Goal: Task Accomplishment & Management: Use online tool/utility

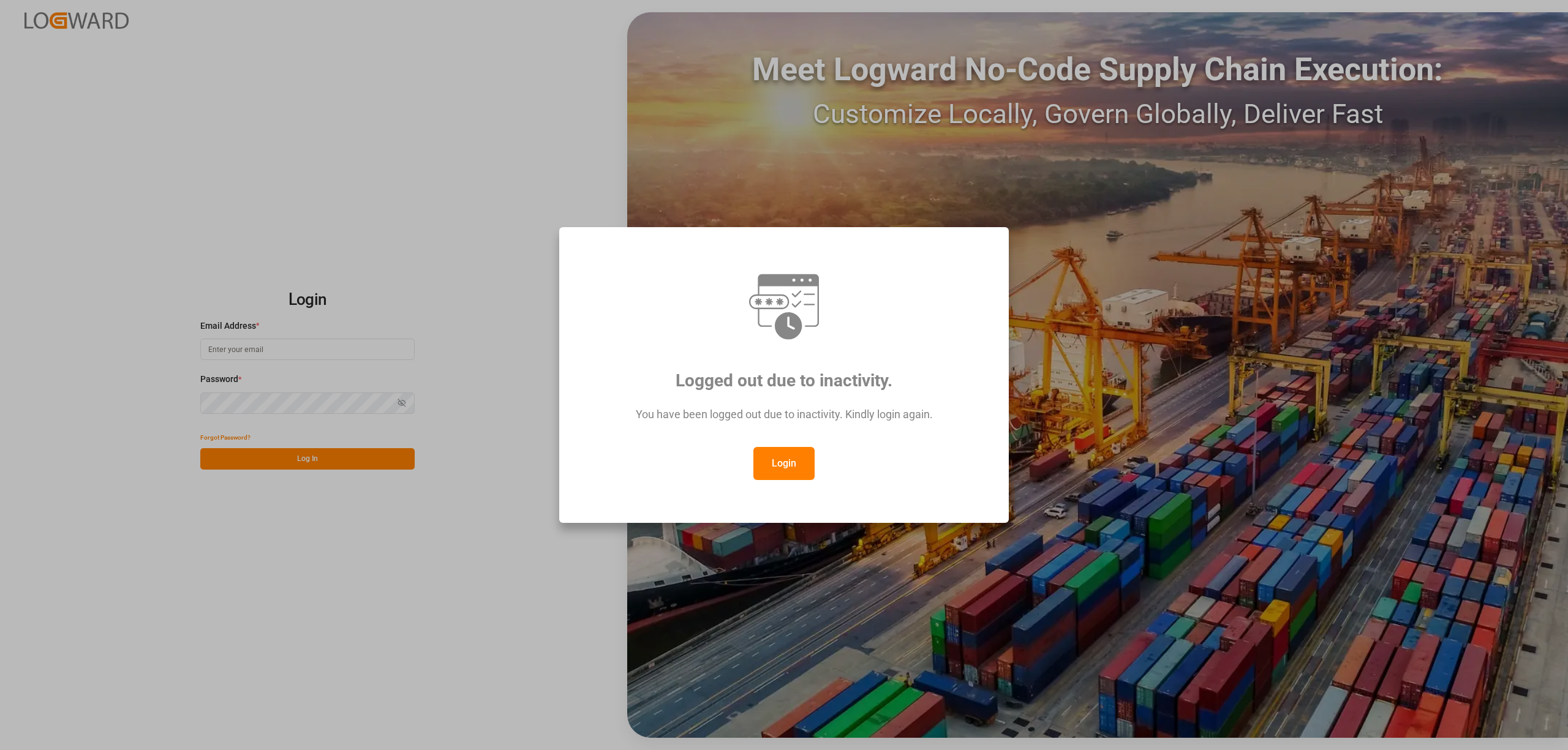
click at [787, 476] on button "Login" at bounding box center [784, 463] width 61 height 33
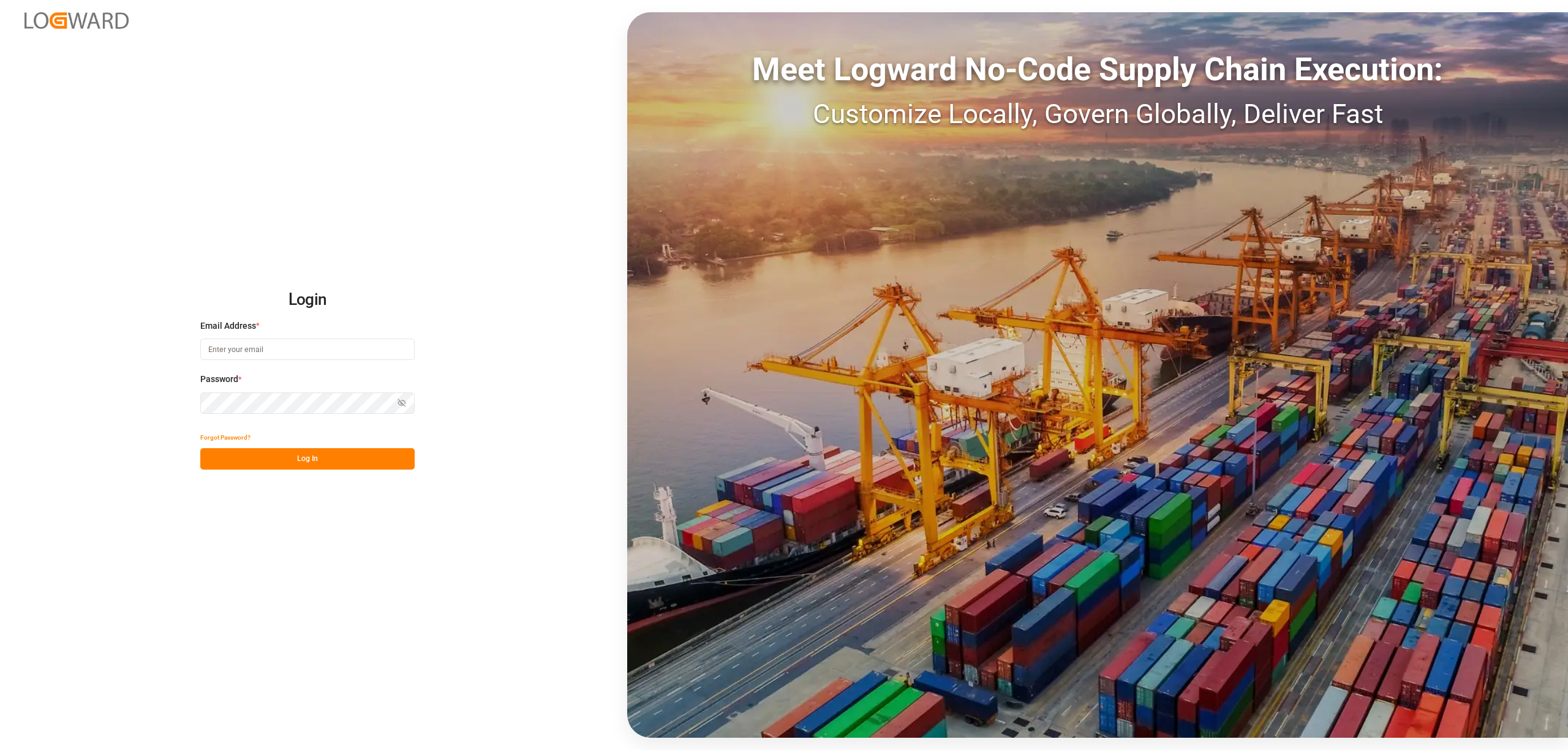
click at [224, 355] on input at bounding box center [307, 349] width 215 height 22
type input "[PERSON_NAME][EMAIL_ADDRESS][PERSON_NAME][DOMAIN_NAME]"
click at [283, 459] on button "Log In" at bounding box center [307, 459] width 215 height 22
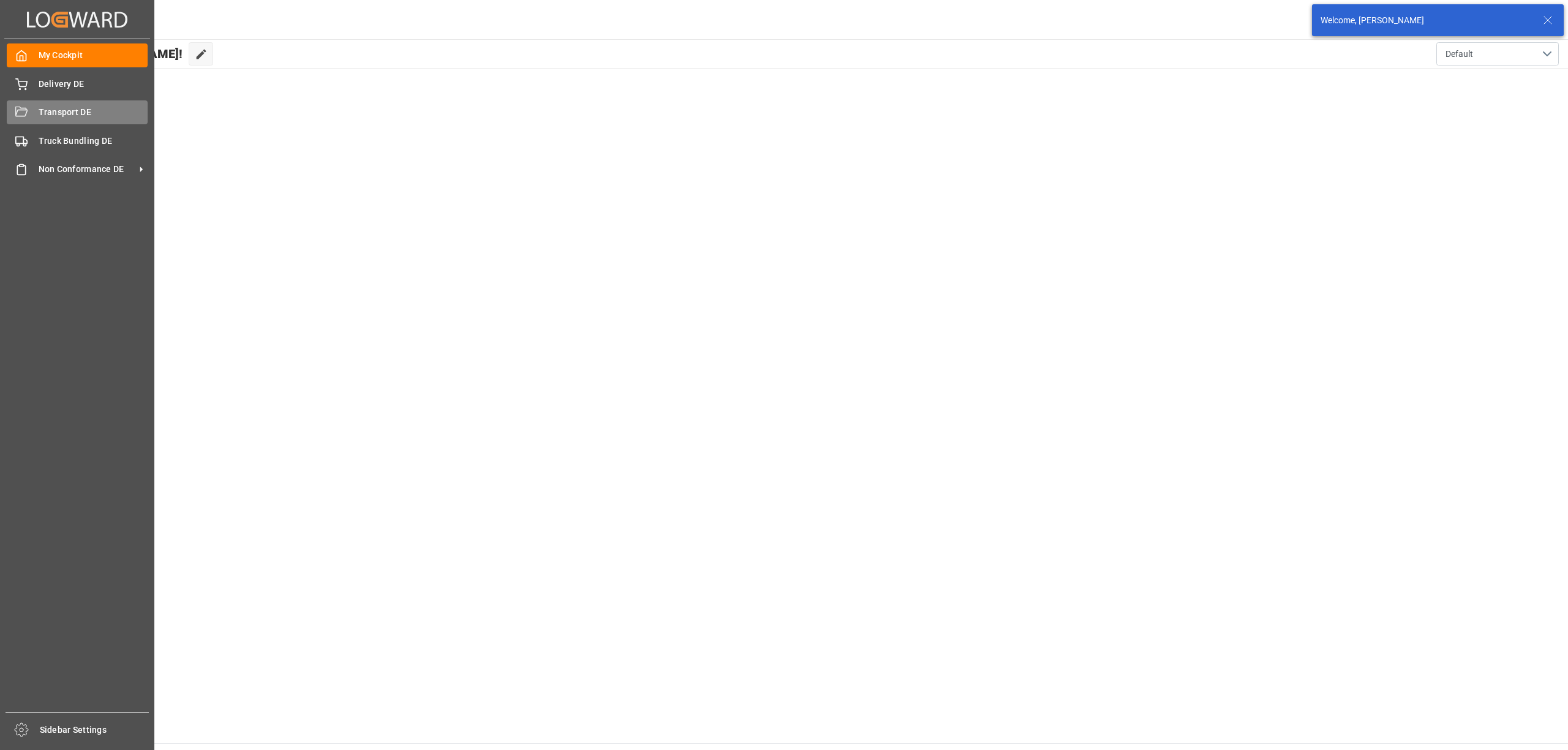
click at [32, 113] on div "Transport DE Transport DE" at bounding box center [77, 112] width 141 height 24
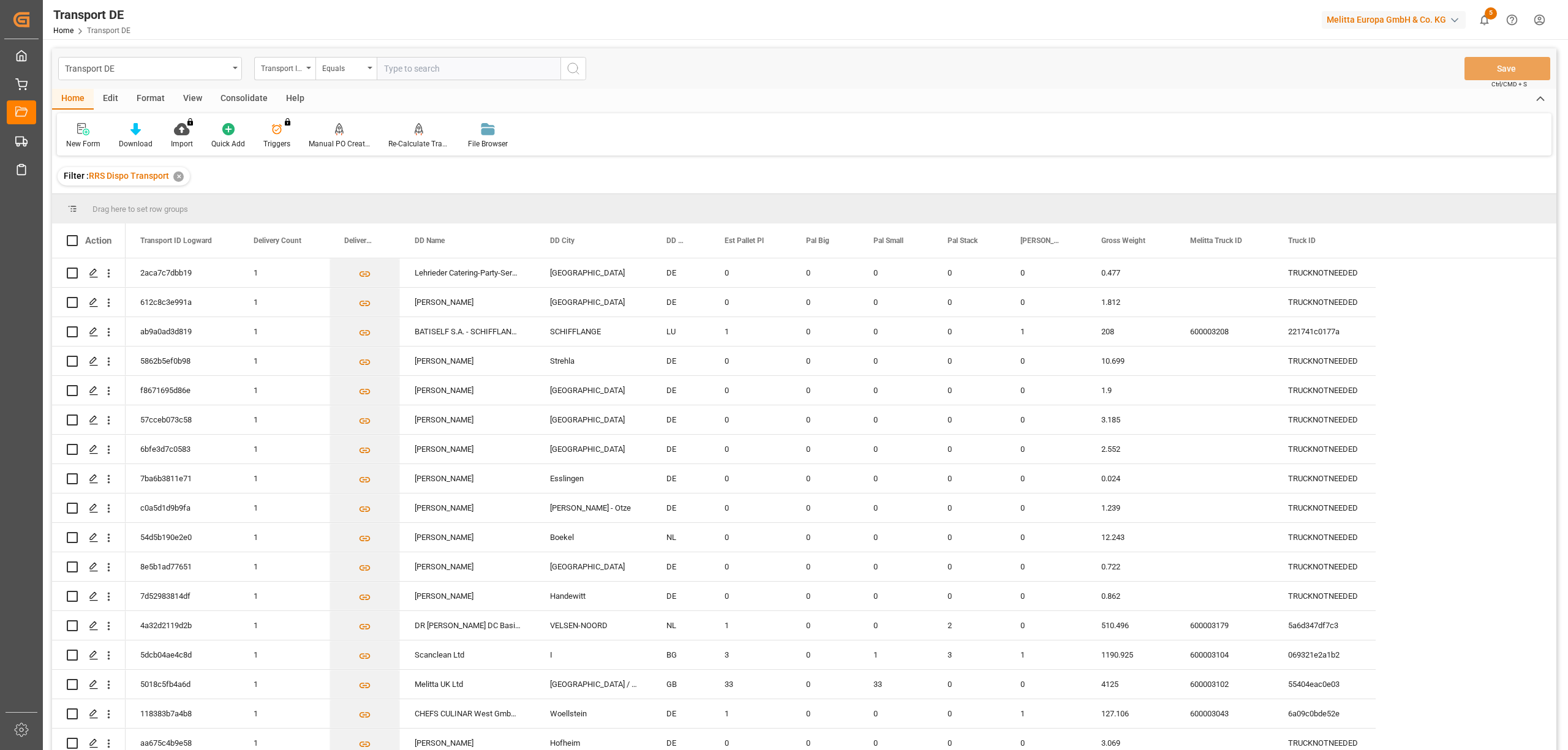
click at [247, 94] on div "Consolidate" at bounding box center [244, 99] width 66 height 21
click at [93, 140] on div "Consolidation List" at bounding box center [95, 143] width 60 height 11
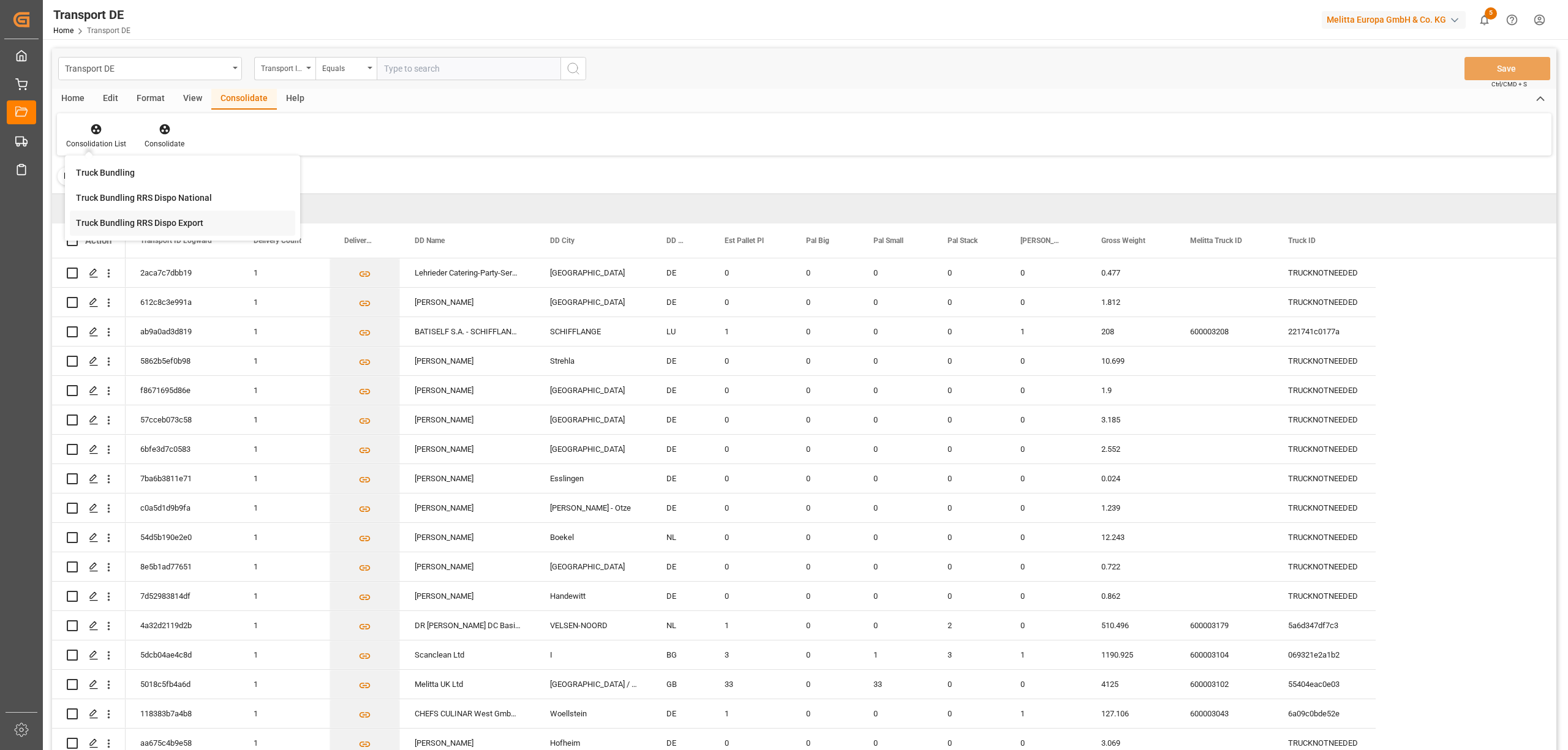
click at [106, 233] on div "Truck Bundling RRS Dispo Export" at bounding box center [183, 223] width 226 height 25
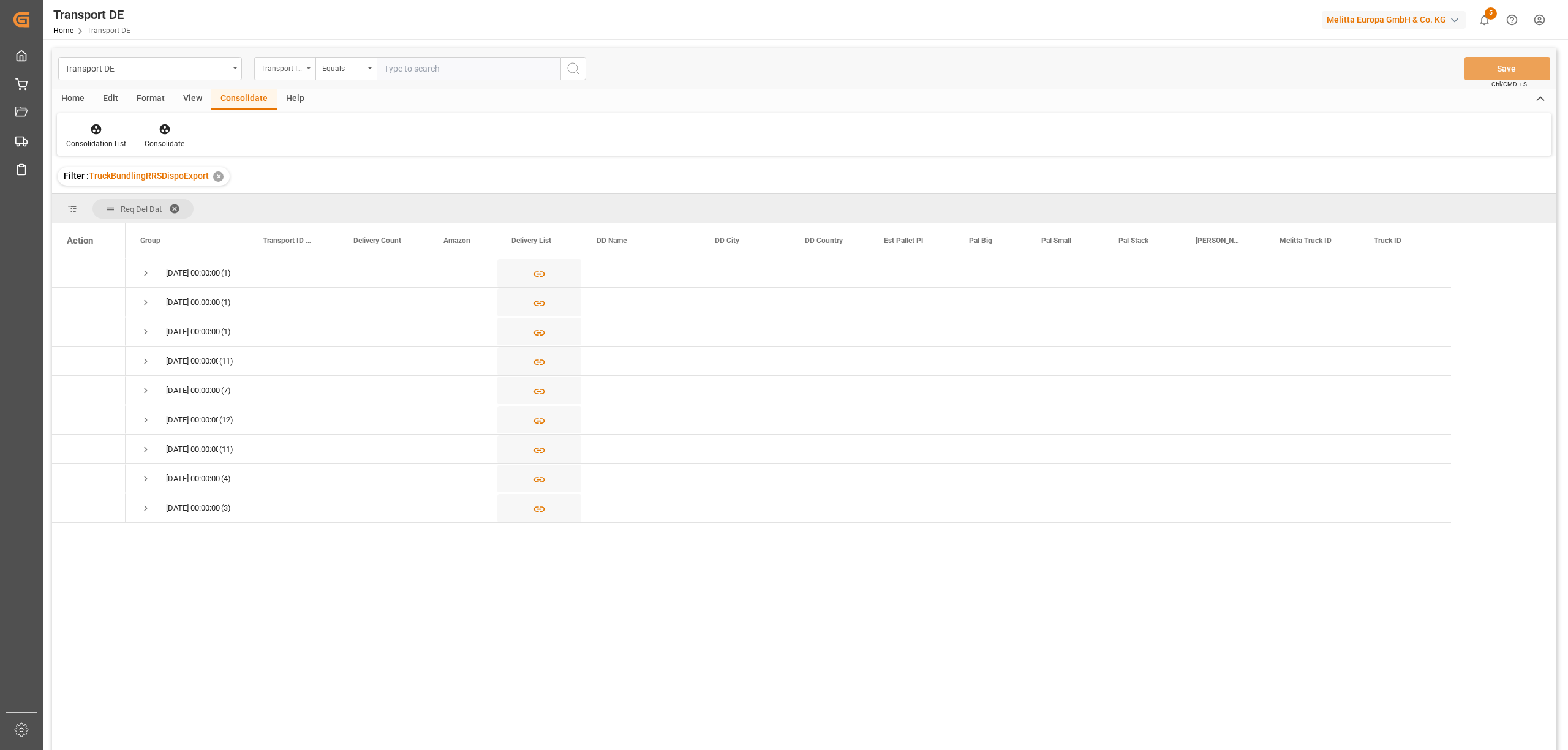
click at [278, 70] on div "Transport ID Logward" at bounding box center [282, 66] width 42 height 14
type input "route"
click at [310, 130] on div "Route" at bounding box center [346, 125] width 182 height 26
click at [335, 66] on div "Equals" at bounding box center [343, 66] width 42 height 14
drag, startPoint x: 365, startPoint y: 206, endPoint x: 406, endPoint y: 162, distance: 60.1
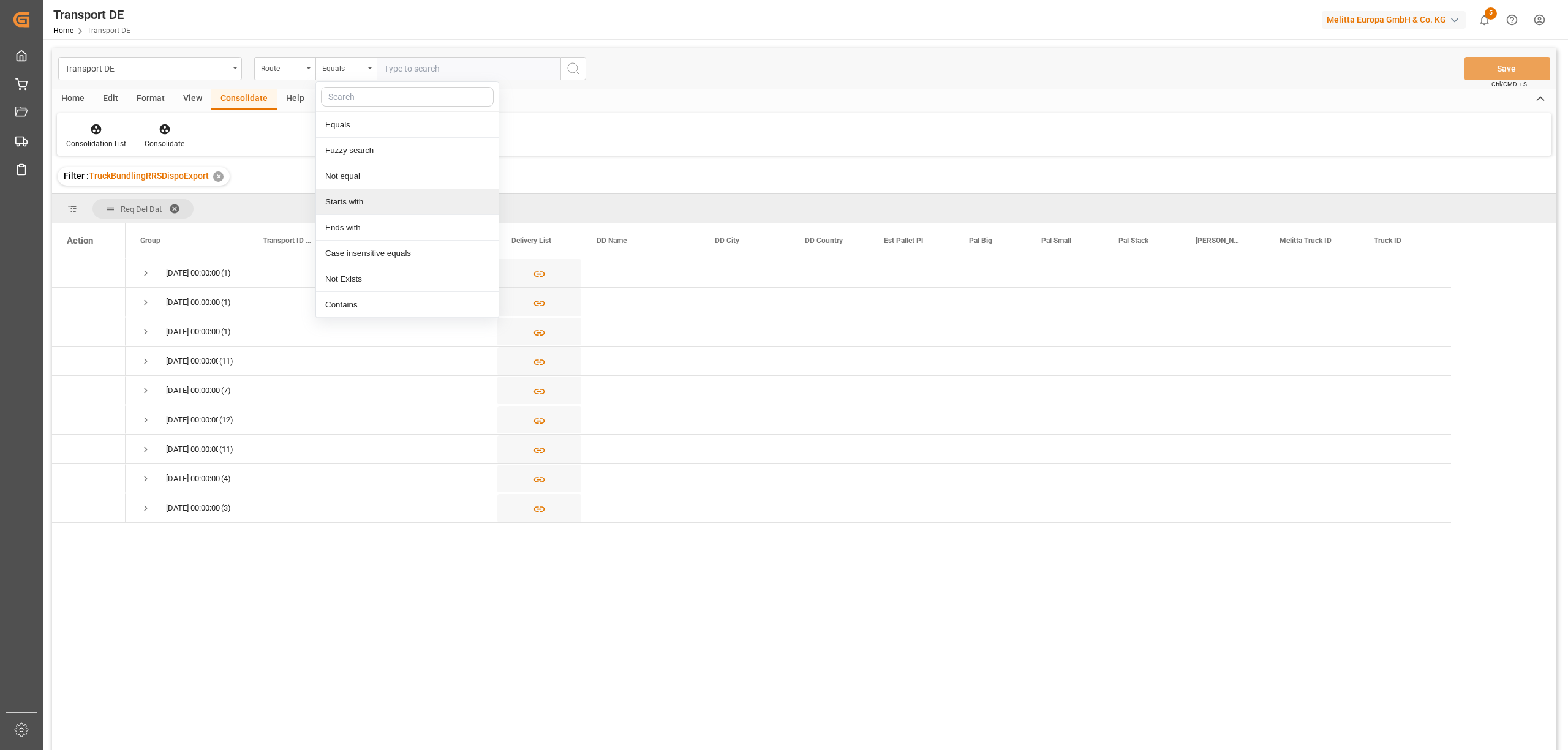
click at [365, 204] on div "Starts with" at bounding box center [407, 202] width 182 height 26
type input "TR"
click at [563, 62] on button "search button" at bounding box center [573, 69] width 26 height 23
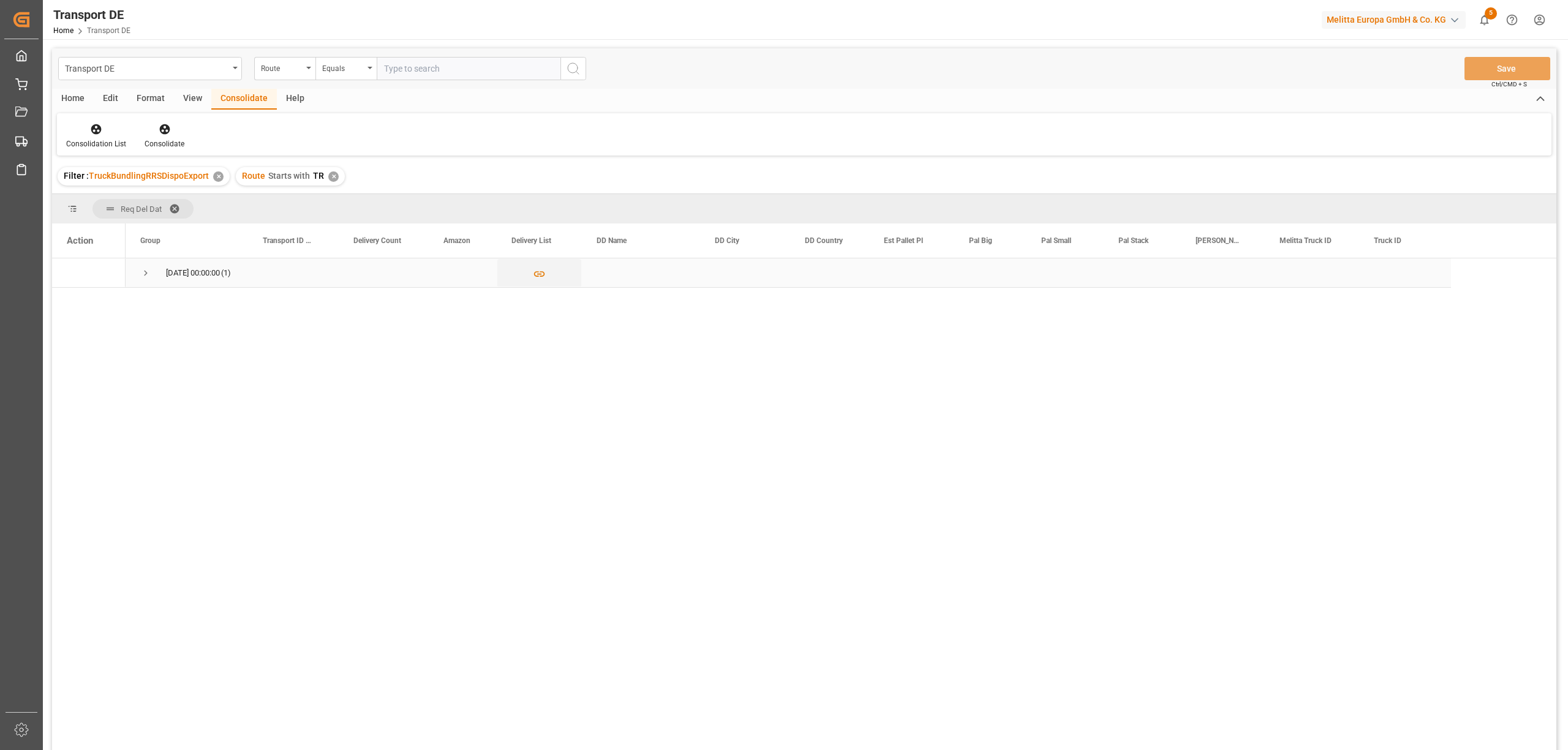
click at [146, 272] on span "Press SPACE to select this row." at bounding box center [145, 272] width 11 height 11
click at [539, 303] on icon "Press SPACE to select this row." at bounding box center [539, 303] width 11 height 6
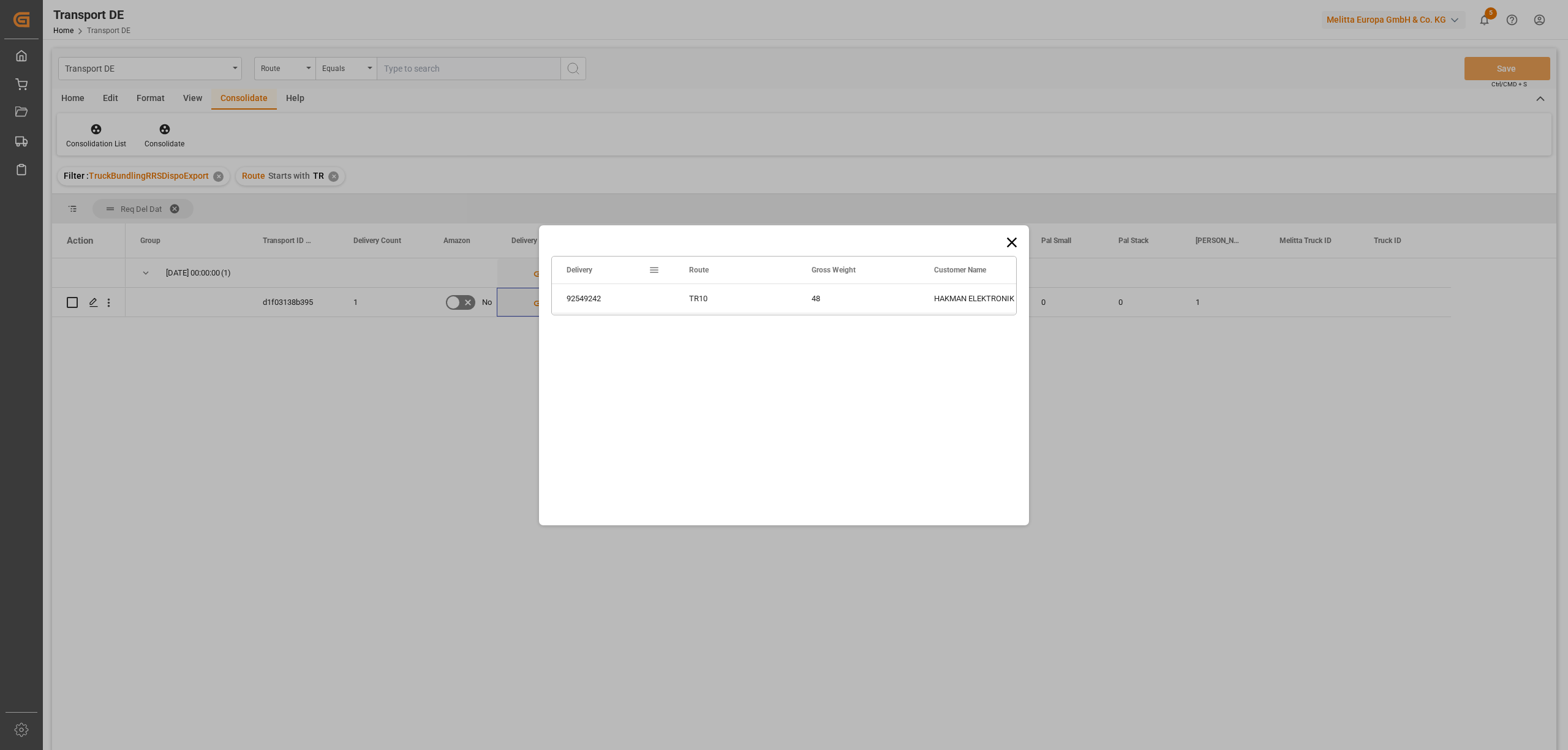
click at [1014, 243] on icon at bounding box center [1012, 242] width 10 height 10
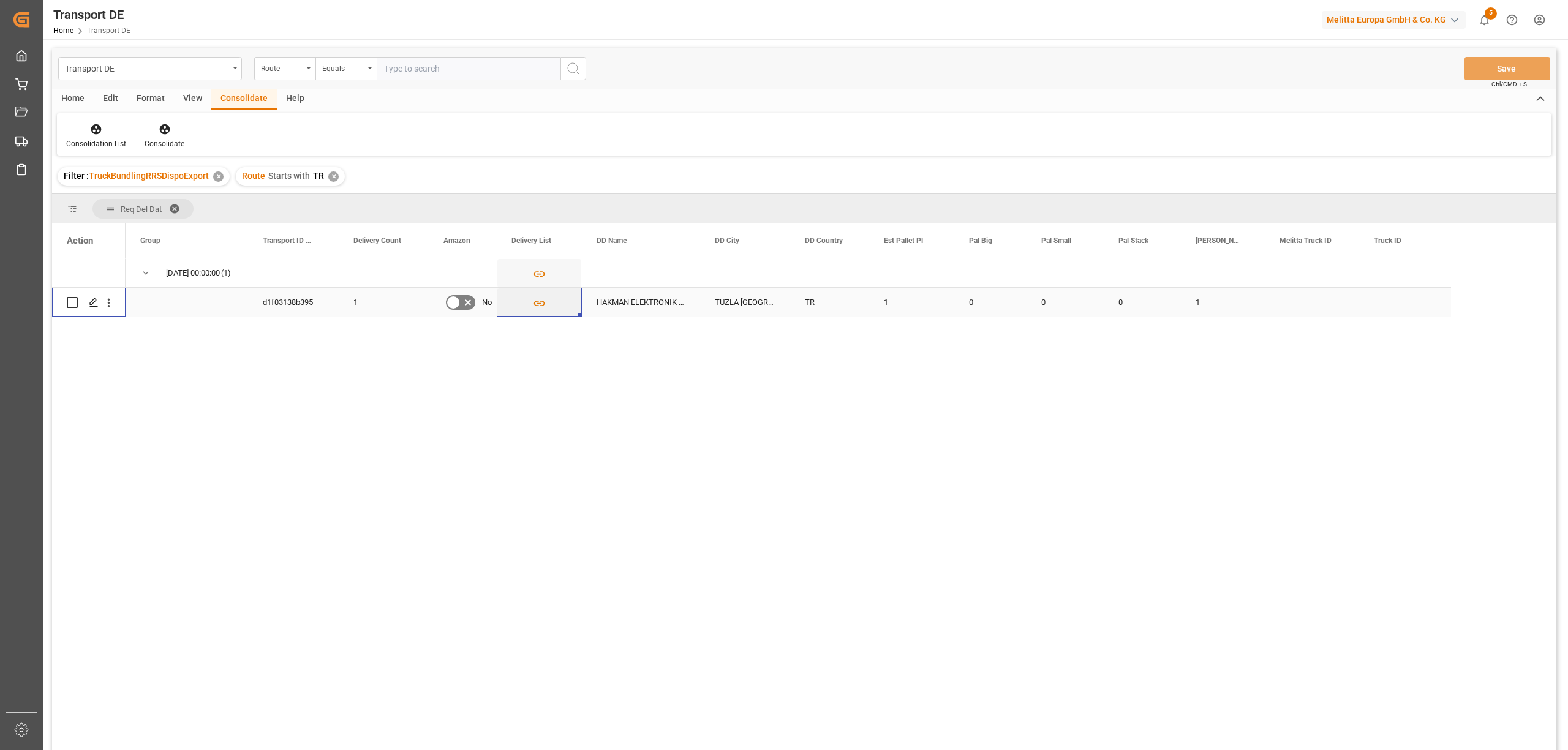
click at [71, 299] on input "Press Space to toggle row selection (unchecked)" at bounding box center [72, 302] width 11 height 11
checkbox input "true"
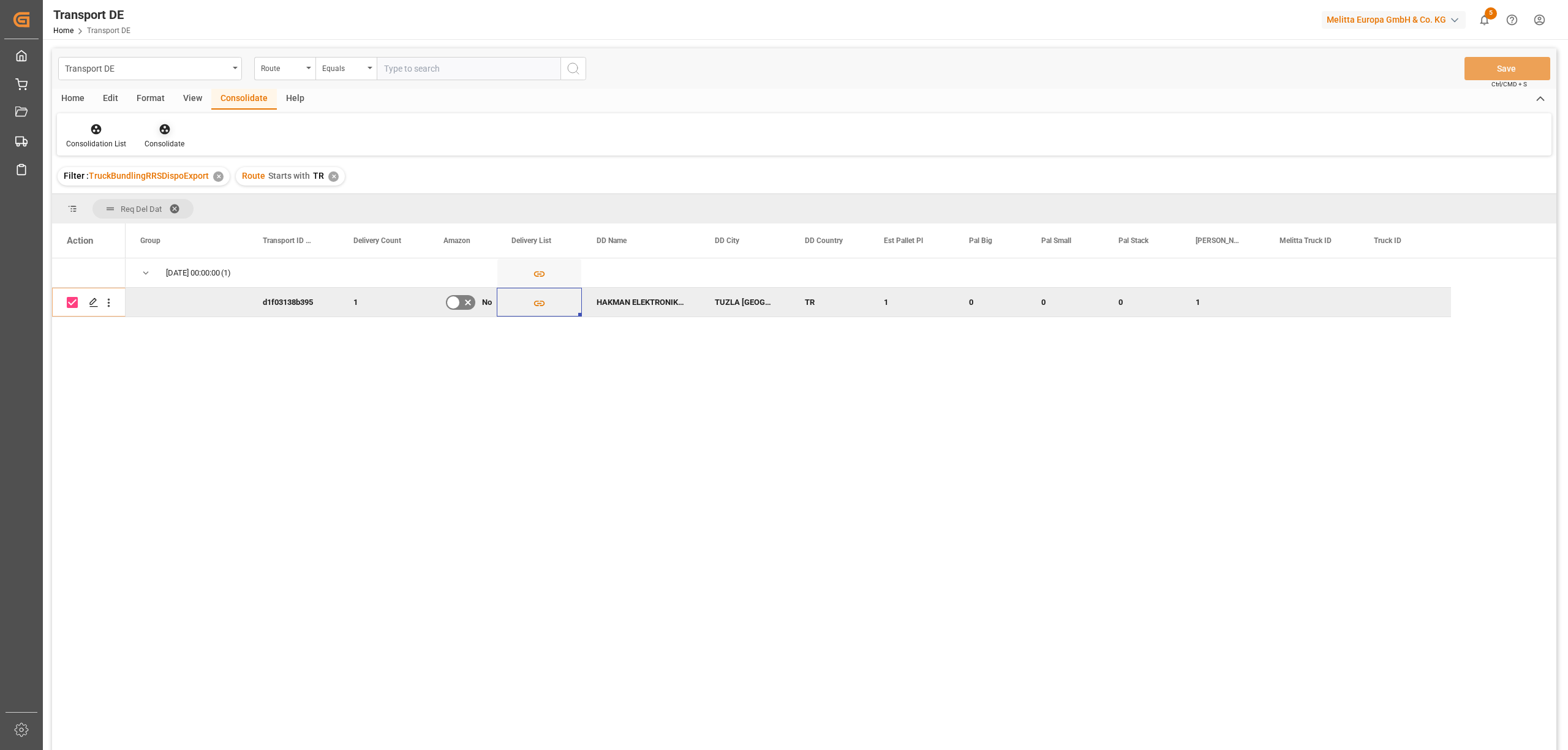
click at [165, 126] on icon at bounding box center [164, 129] width 10 height 10
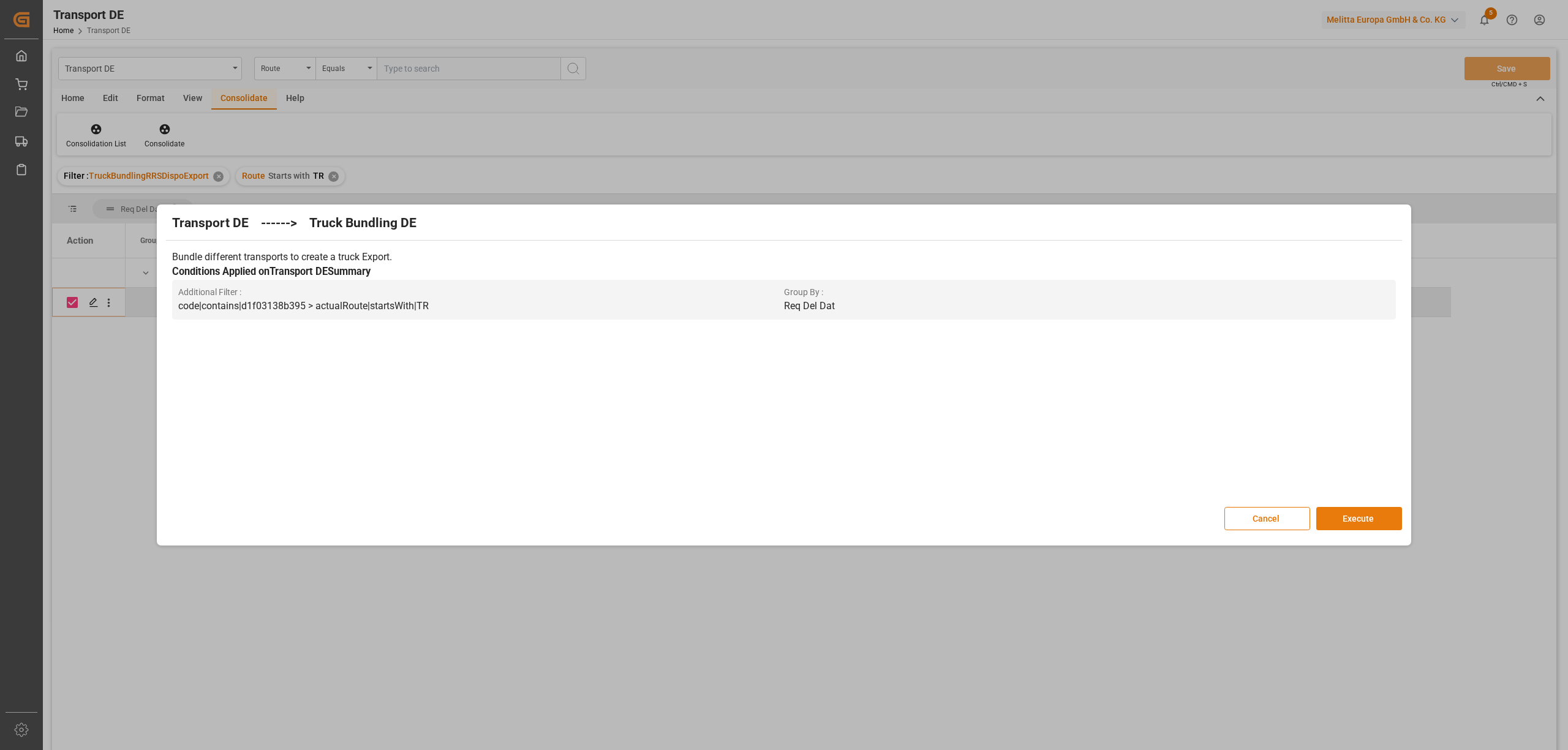
click at [1350, 512] on button "Execute" at bounding box center [1359, 518] width 86 height 23
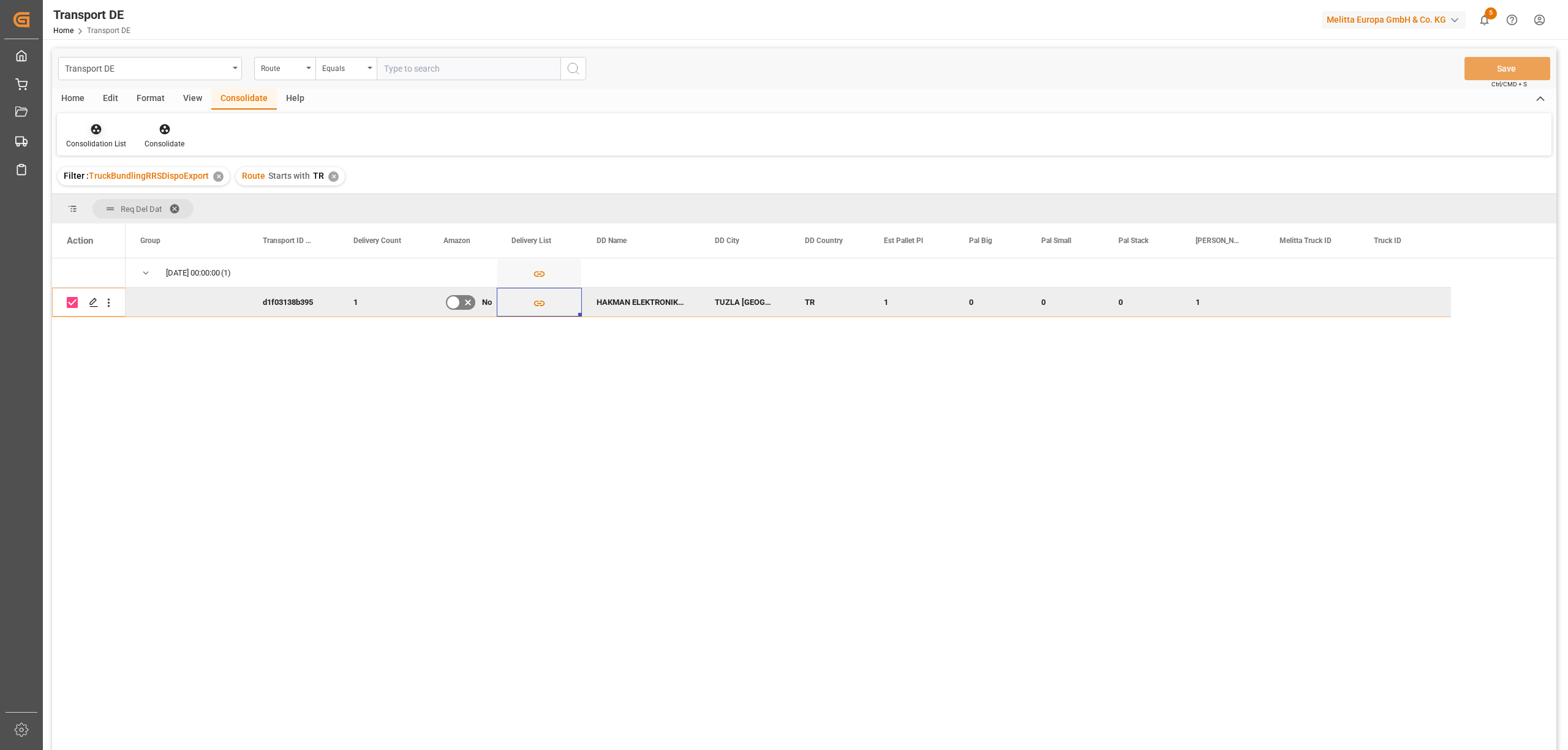
click at [91, 131] on icon at bounding box center [96, 129] width 10 height 10
click at [119, 223] on div "Transport DE Route Equals Save Ctrl/CMD + S Home Edit Format View Consolidate H…" at bounding box center [804, 415] width 1504 height 734
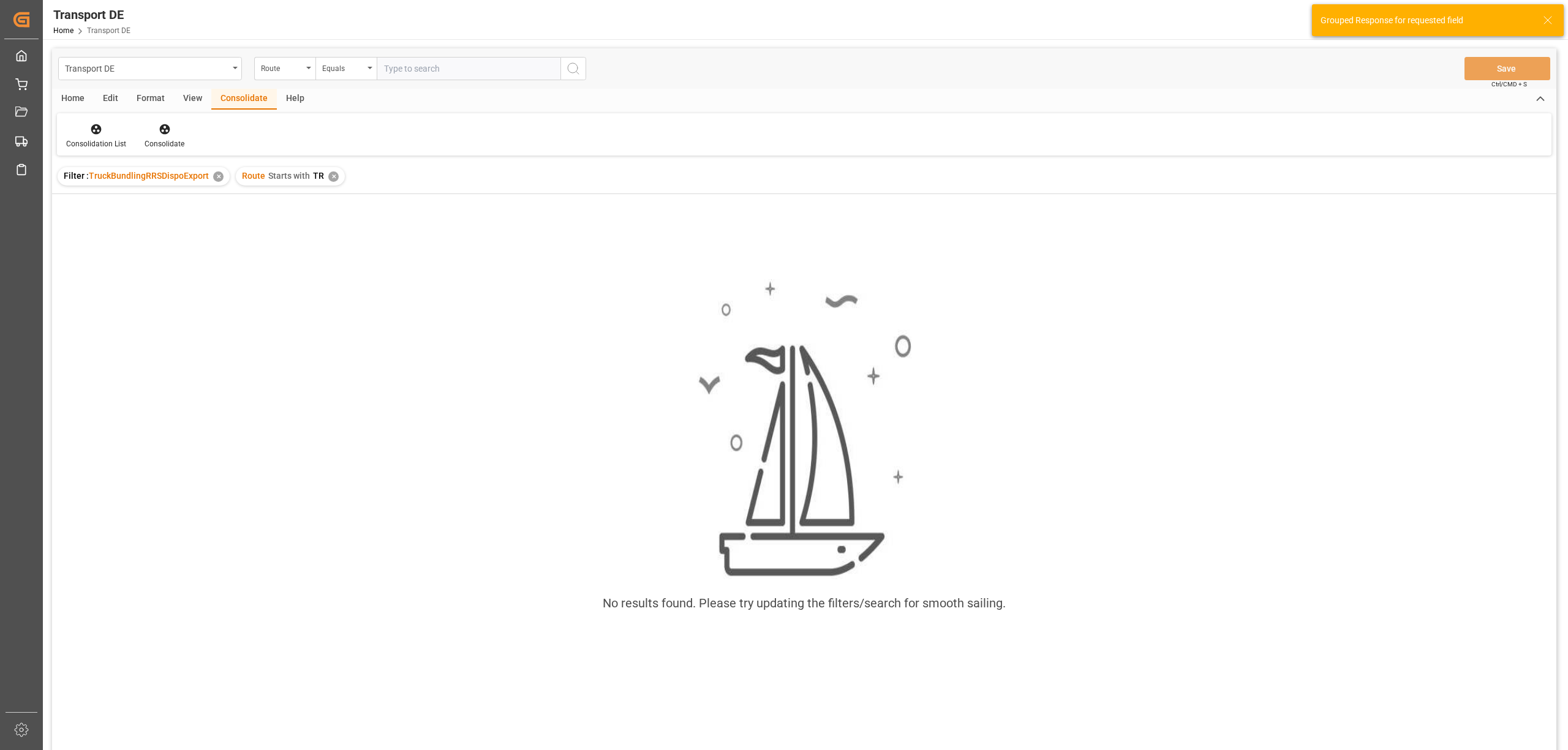
click at [334, 178] on div "✕" at bounding box center [333, 176] width 10 height 10
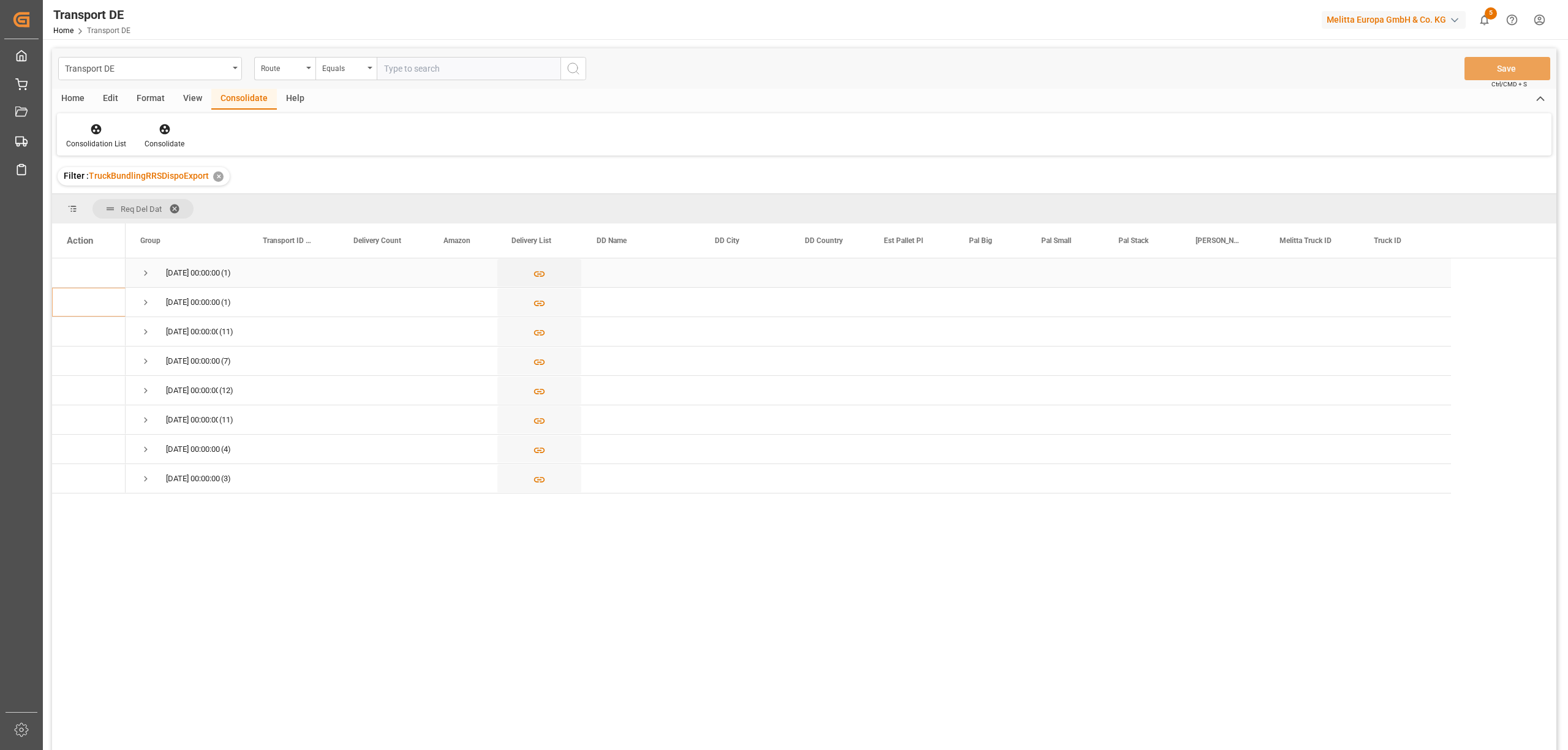
click at [142, 272] on span "Press SPACE to select this row." at bounding box center [145, 272] width 11 height 11
click at [145, 329] on span "Press SPACE to select this row." at bounding box center [145, 332] width 11 height 11
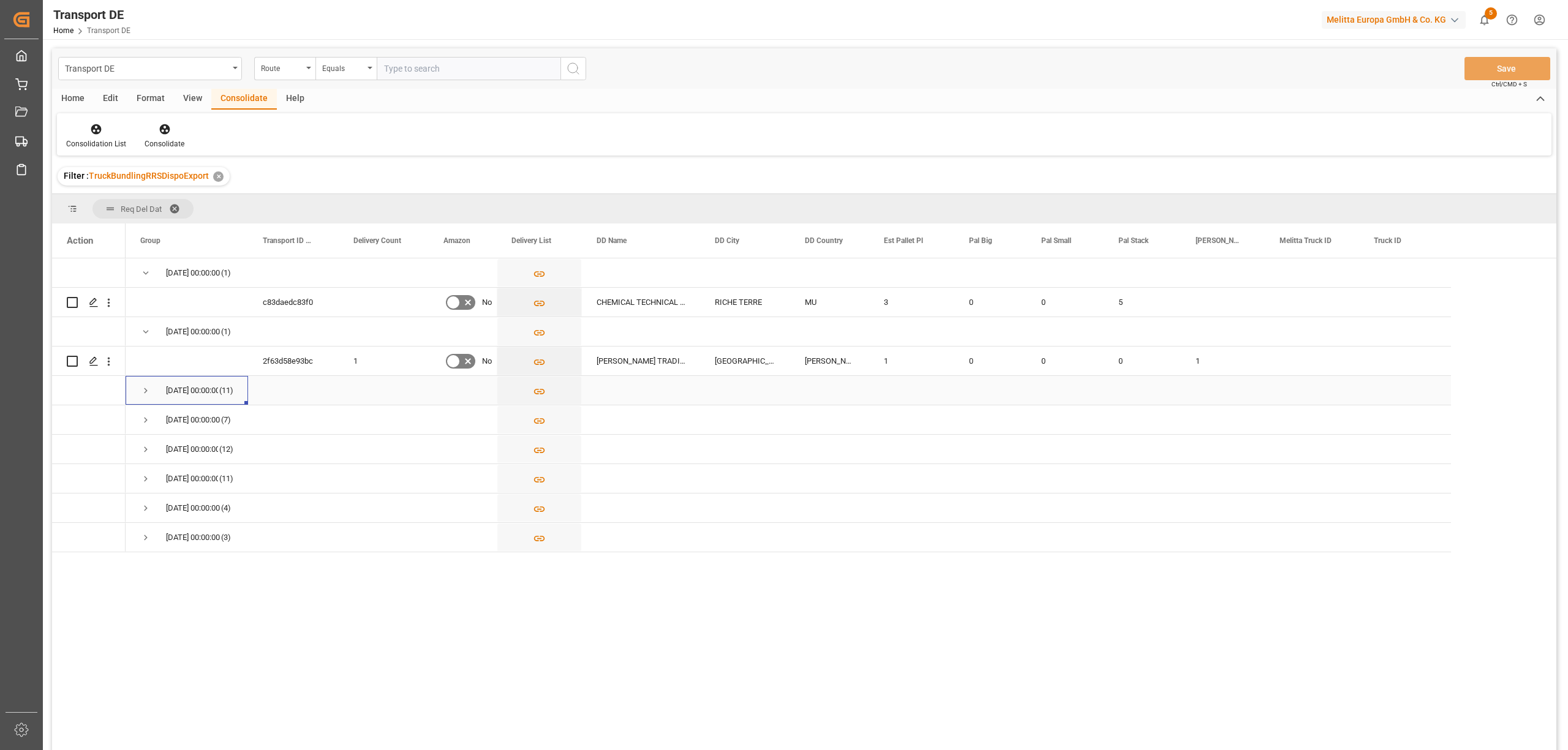
click at [145, 397] on span "Press SPACE to select this row." at bounding box center [145, 390] width 11 height 28
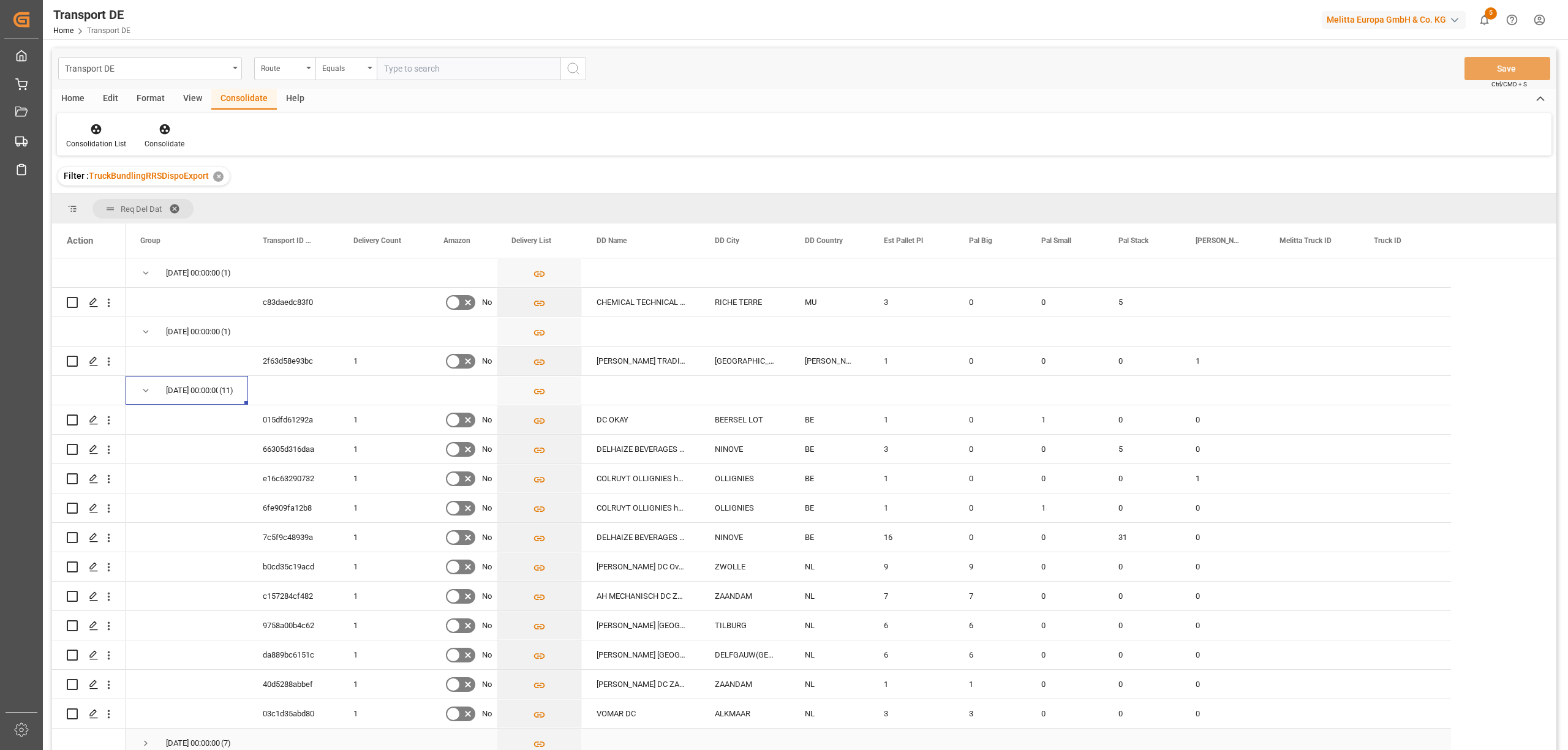
scroll to position [121, 0]
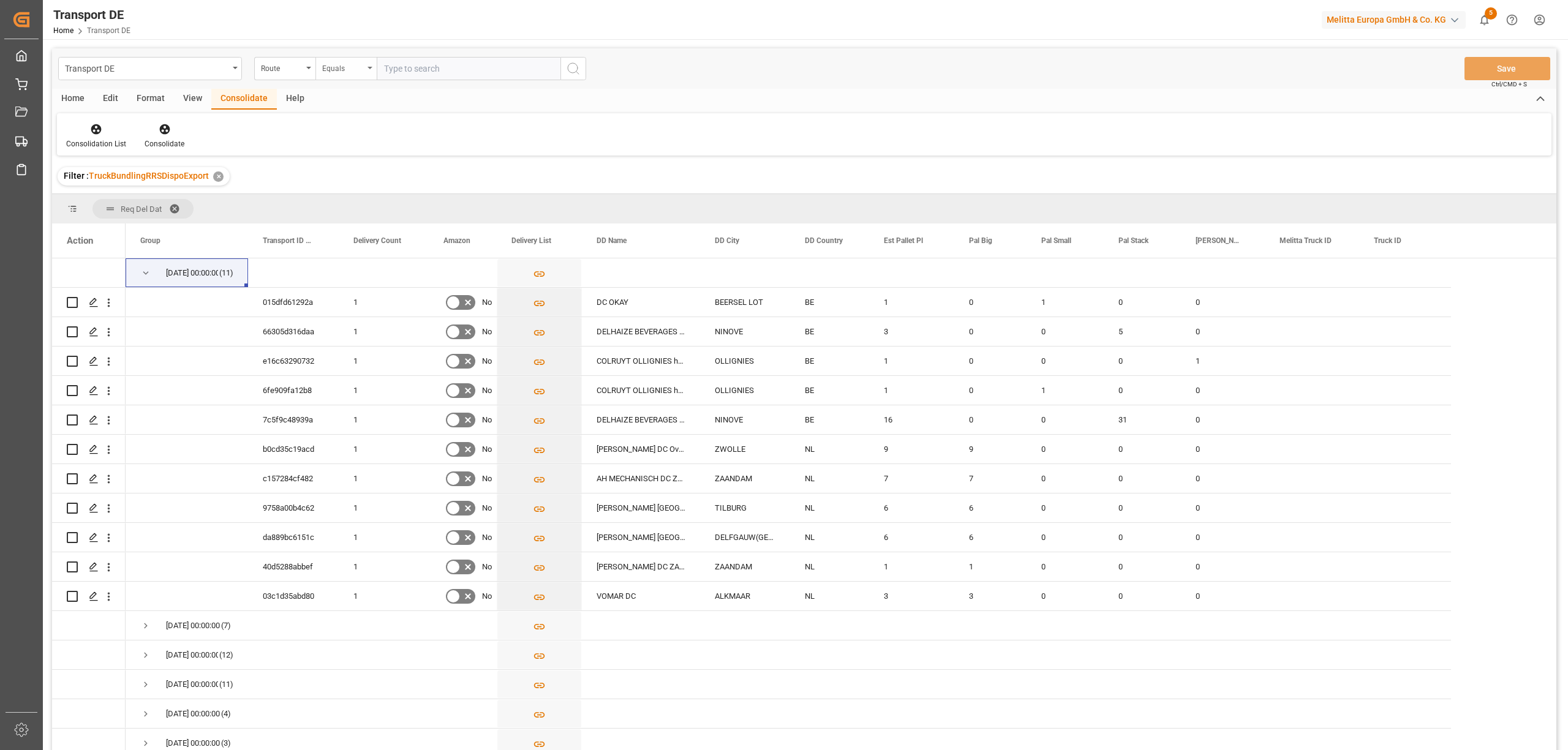
click at [348, 71] on div "Equals" at bounding box center [343, 66] width 42 height 14
click at [353, 204] on div "Starts with" at bounding box center [407, 202] width 182 height 26
type input "U%"
click at [580, 69] on button "search button" at bounding box center [573, 69] width 26 height 23
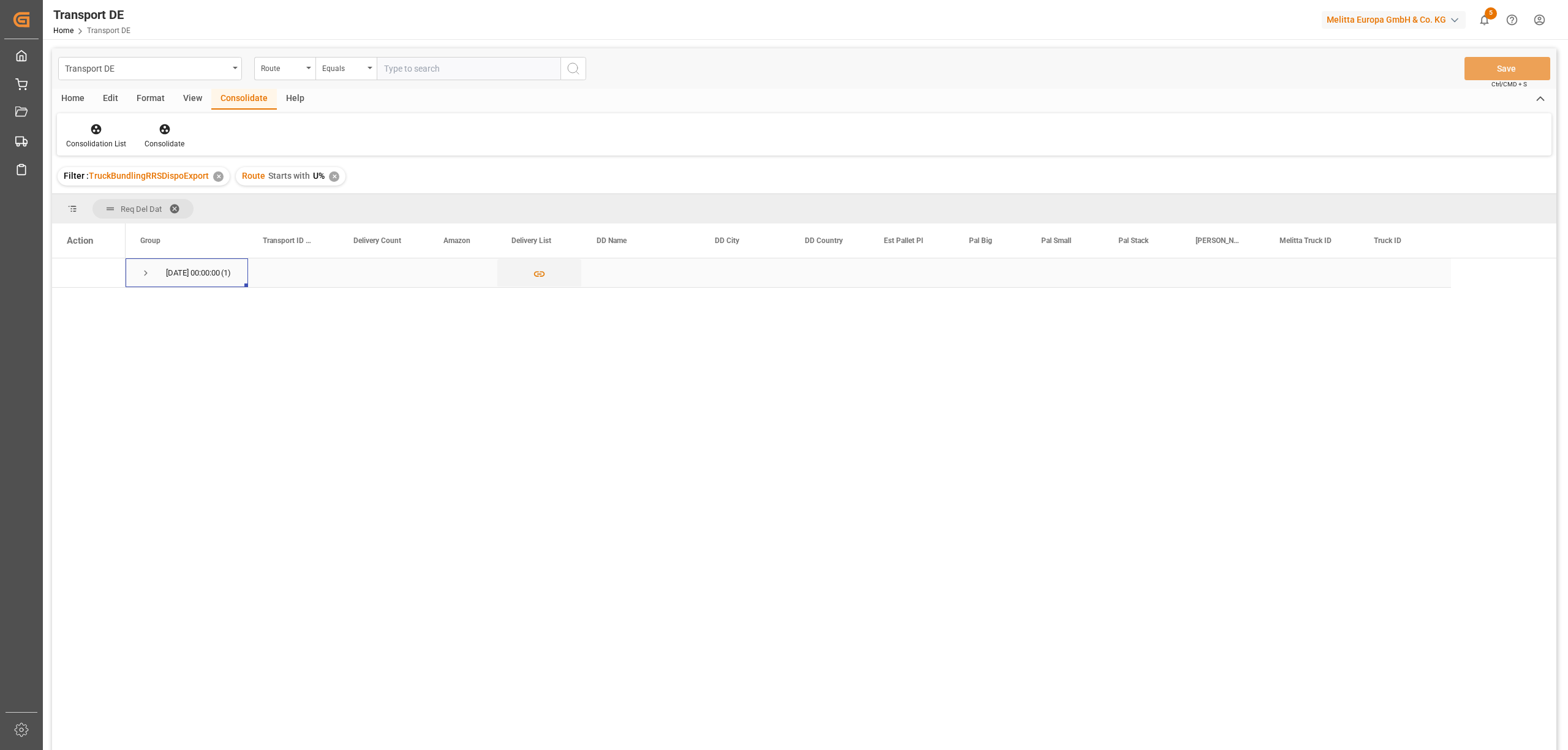
click at [145, 272] on span "Press SPACE to select this row." at bounding box center [145, 272] width 11 height 11
click at [70, 302] on input "Press Space to toggle row selection (unchecked)" at bounding box center [72, 302] width 11 height 11
checkbox input "true"
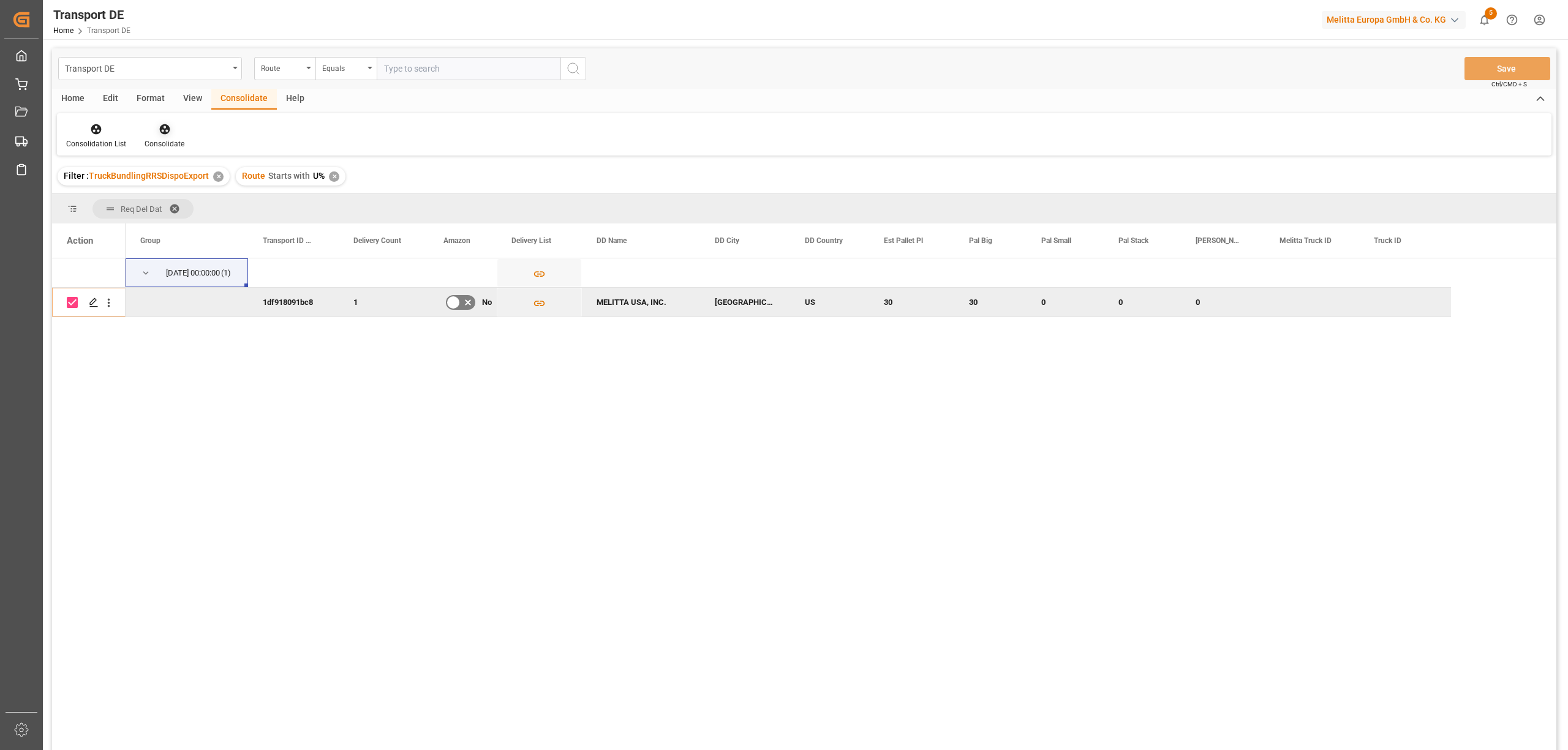
click at [166, 130] on icon at bounding box center [164, 129] width 10 height 10
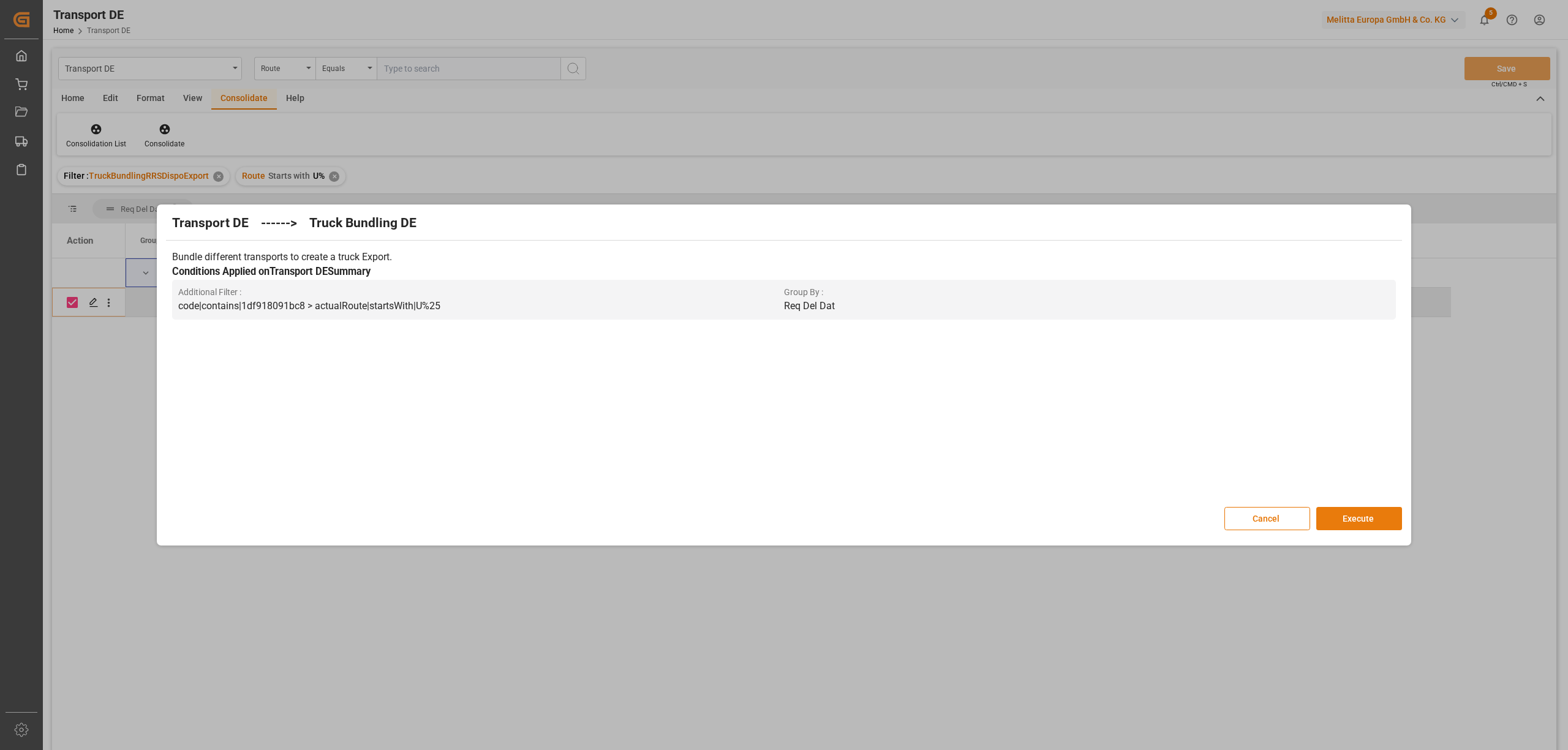
click at [1365, 518] on button "Execute" at bounding box center [1359, 518] width 86 height 23
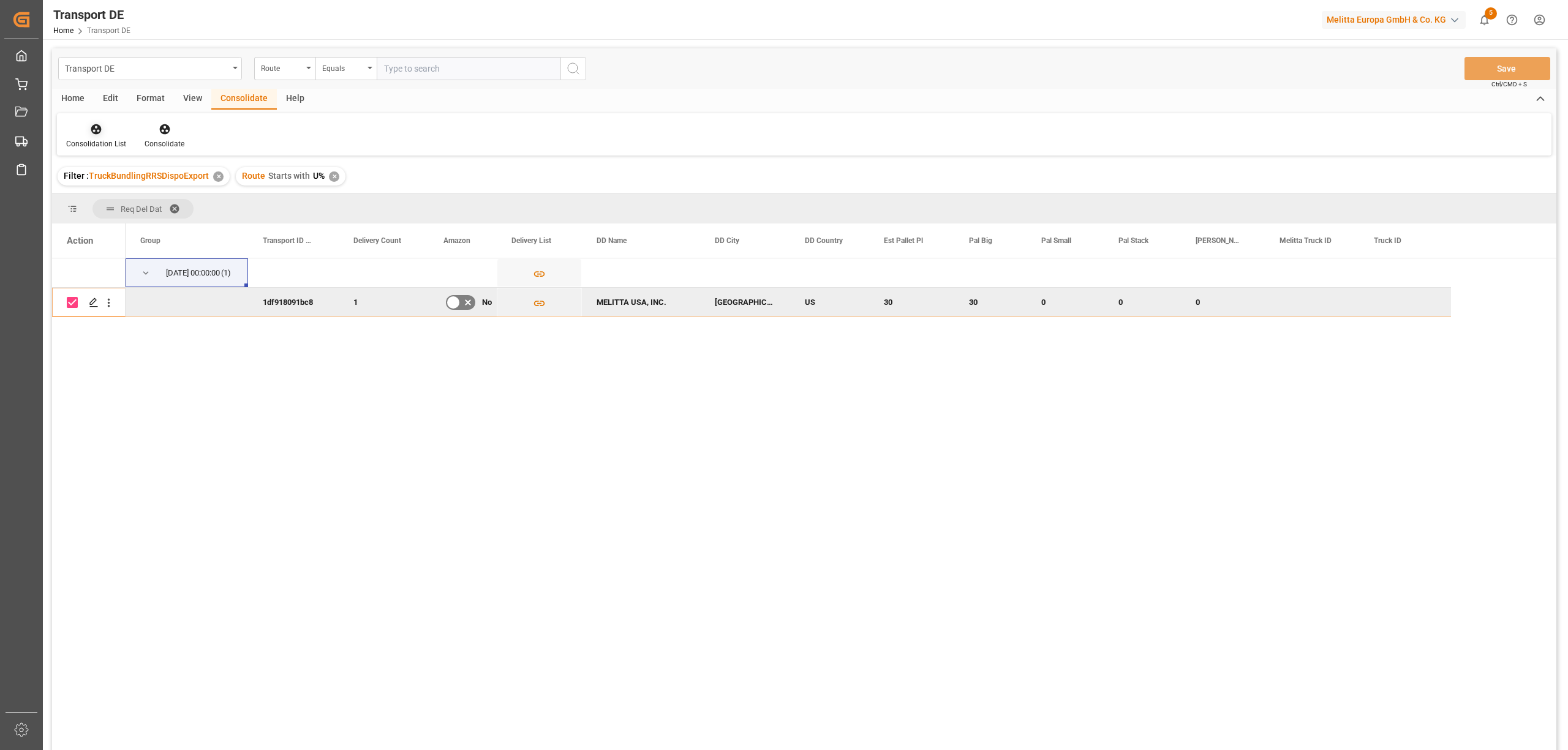
click at [93, 140] on div "Consolidation List" at bounding box center [95, 143] width 60 height 11
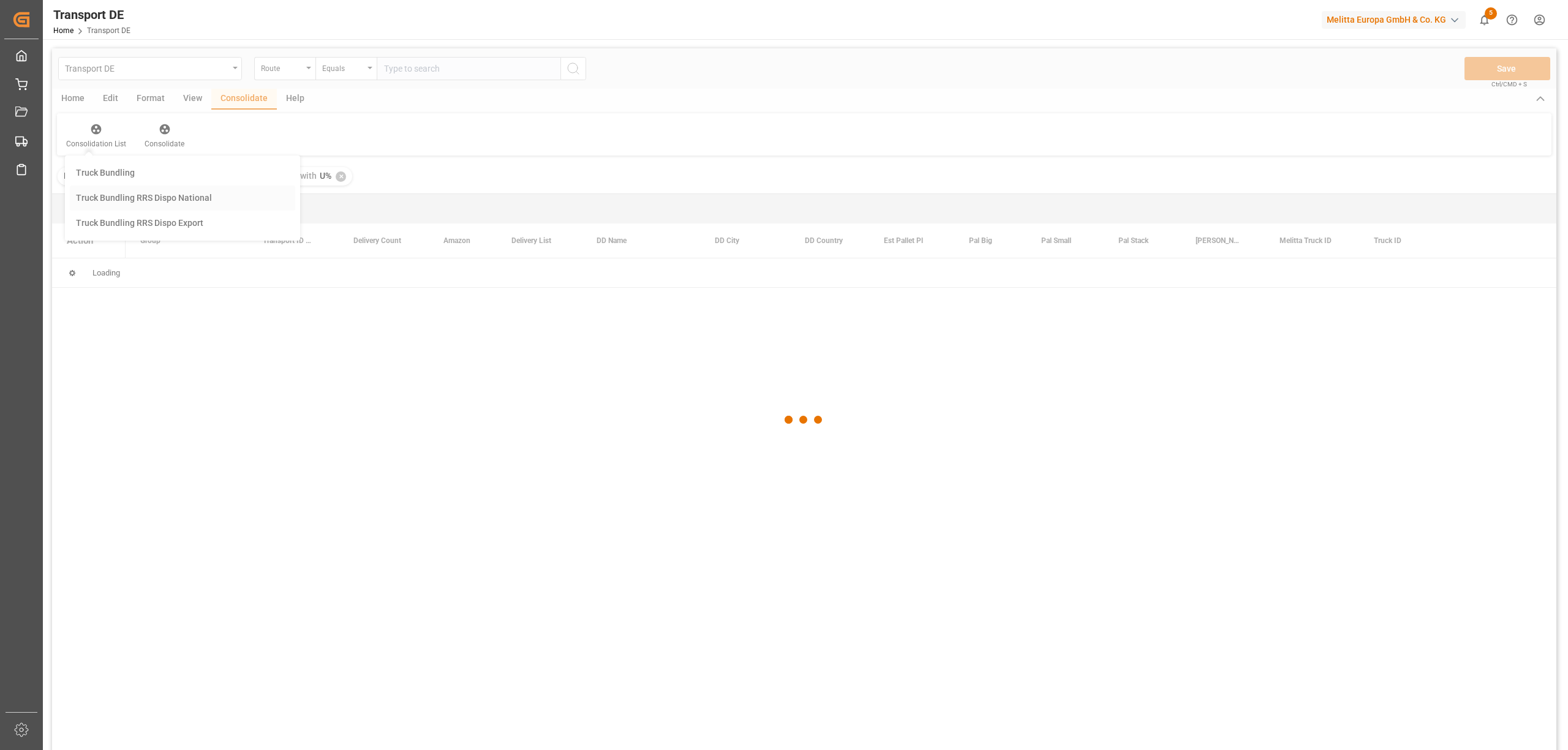
click at [101, 201] on div "Transport DE Route Equals Save Ctrl/CMD + S Home Edit Format View Consolidate H…" at bounding box center [804, 415] width 1504 height 734
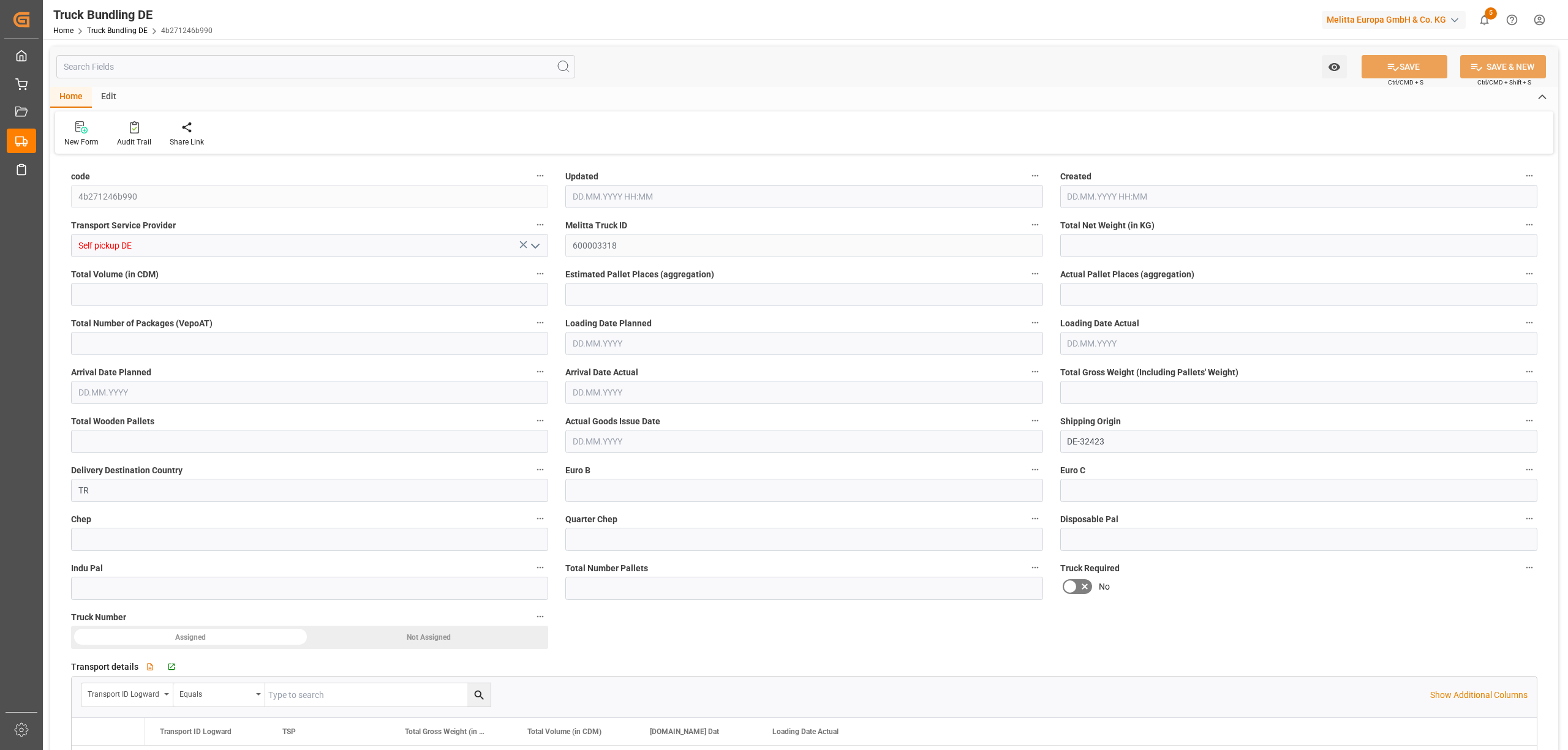
type input "10.23"
type input "299.781"
type input "1"
type input "0"
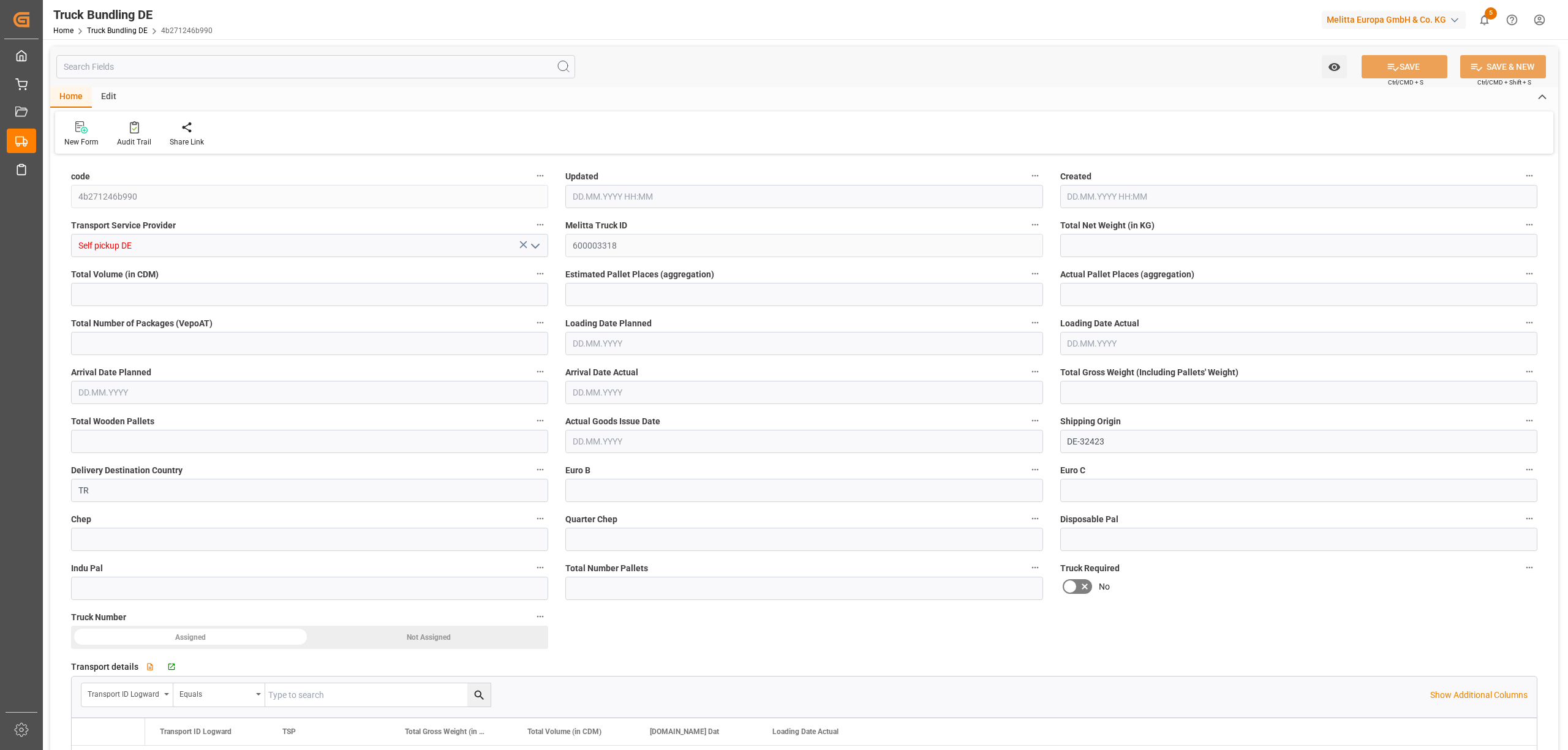
type input "48"
type input "1"
type input "0"
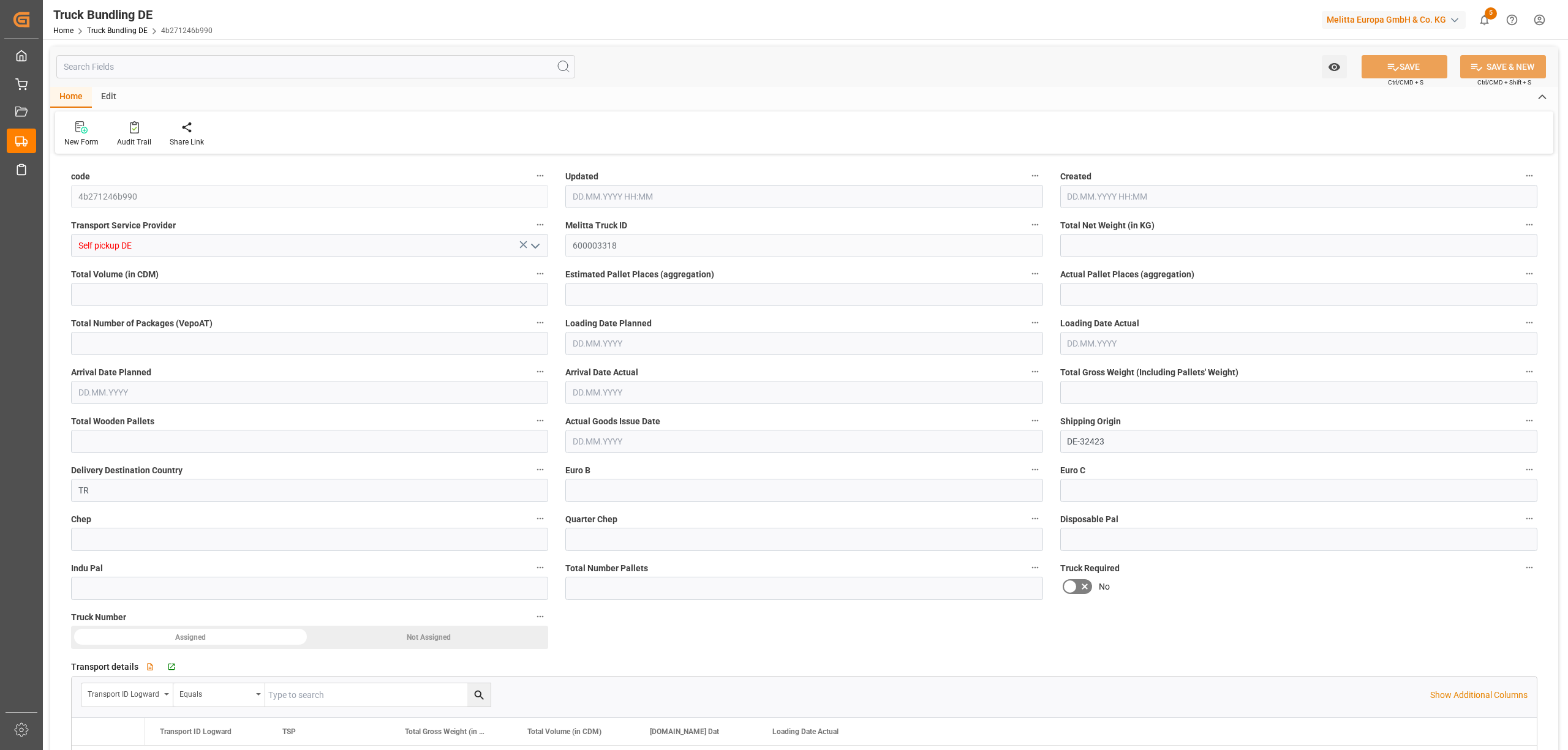
type input "0"
type input "07.10.2025 12:00"
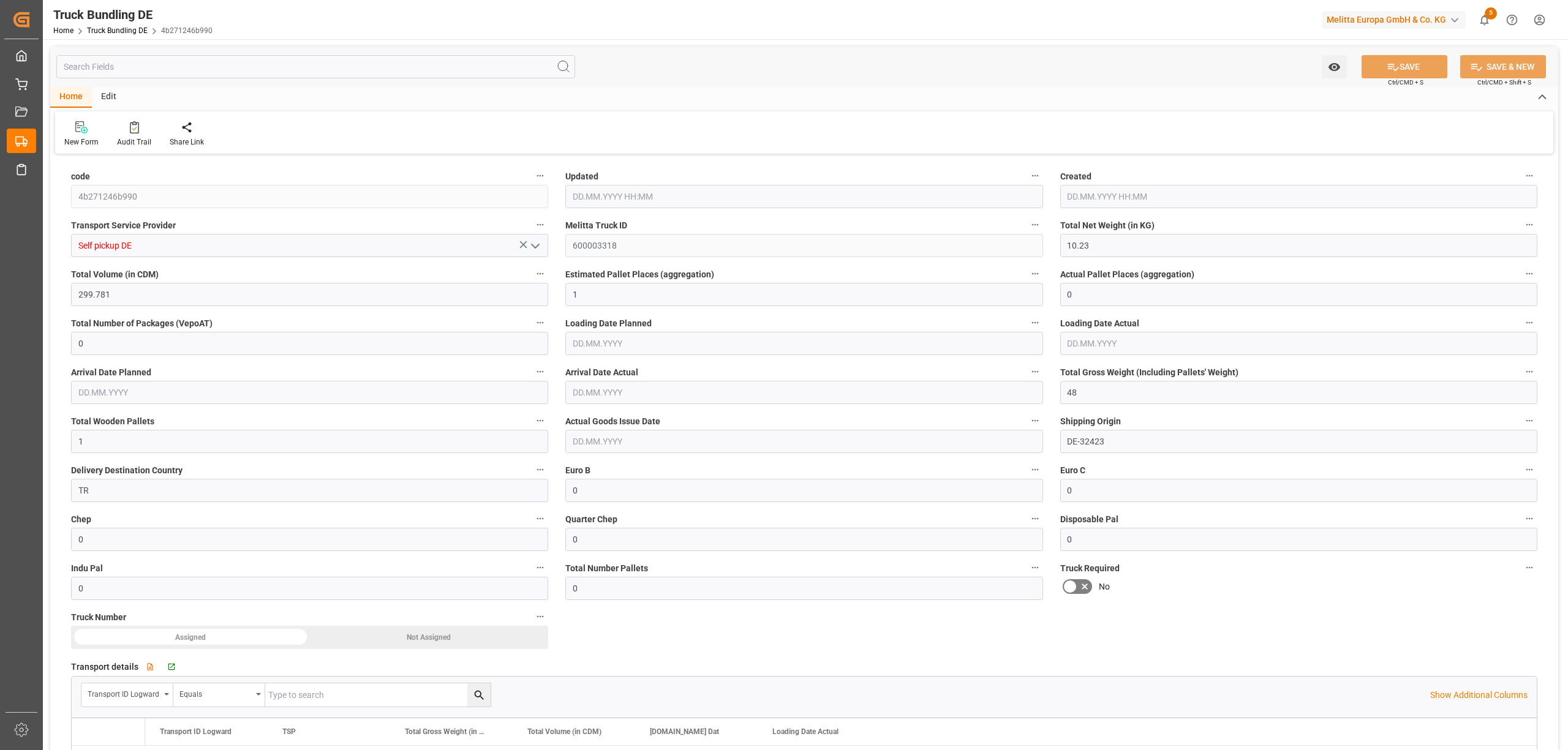
type input "07.10.2025 12:00"
type input "21.08.2025"
type input "07.10.2025"
type input "4082.4"
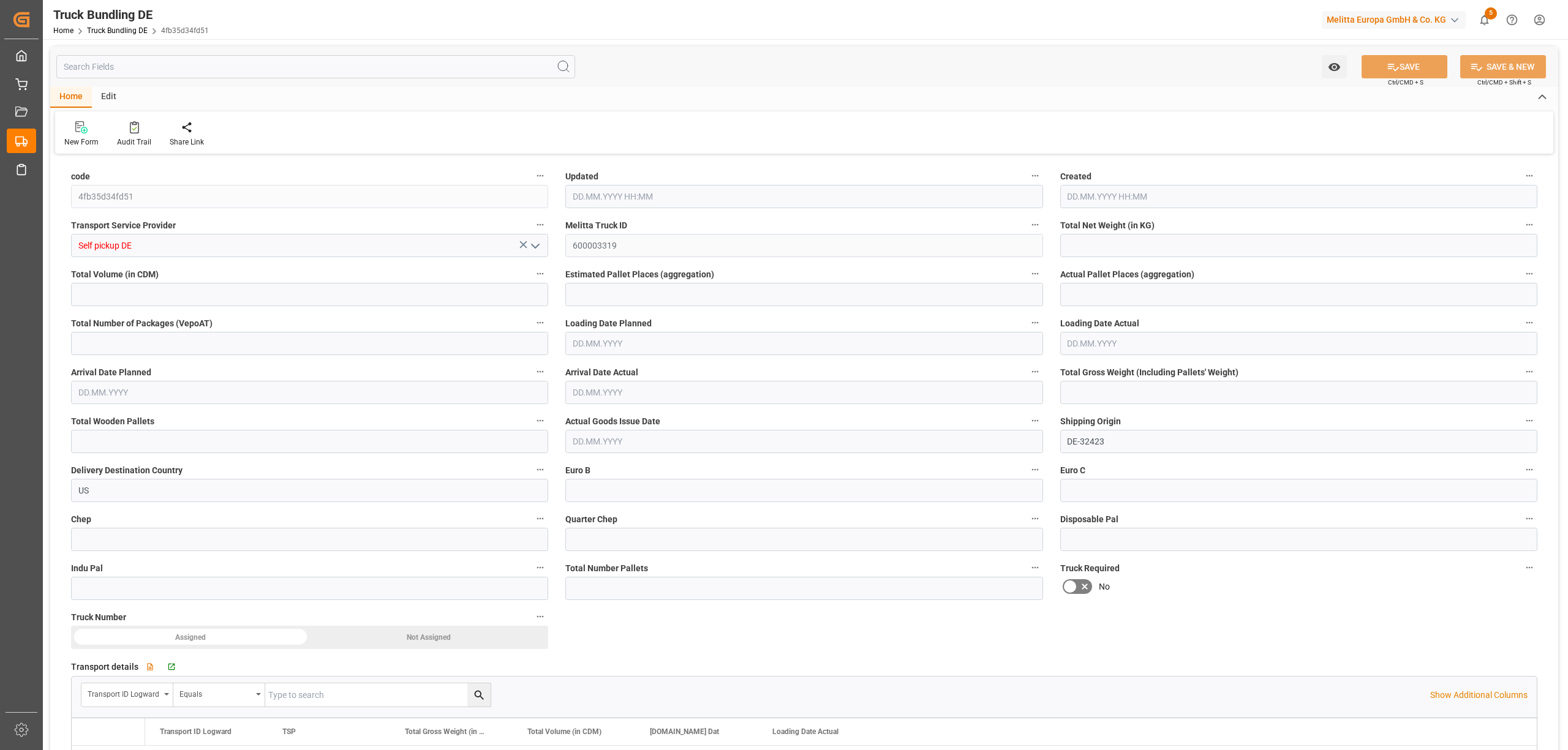
type input "36342.72"
type input "30"
type input "0"
type input "5370"
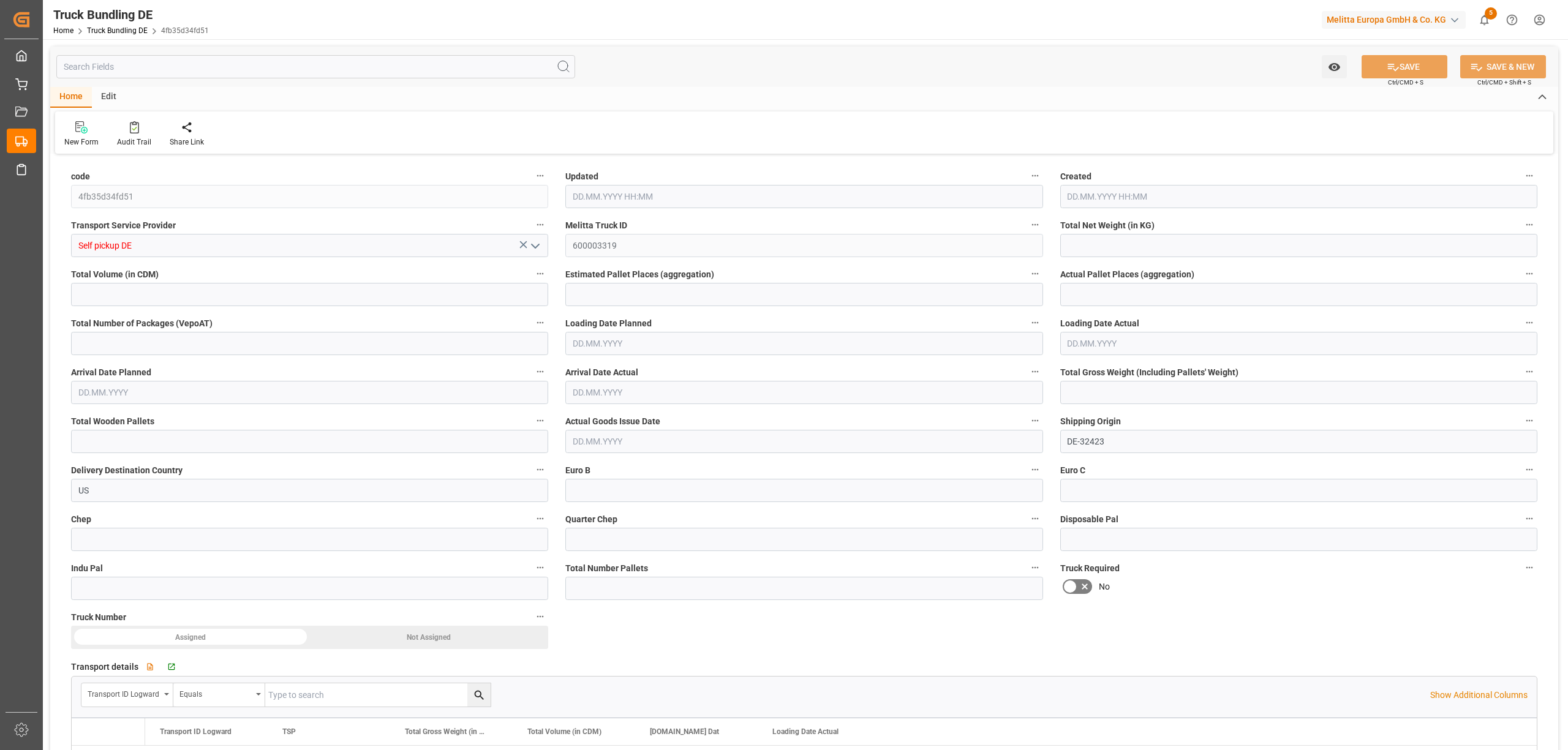
type input "30"
type input "0"
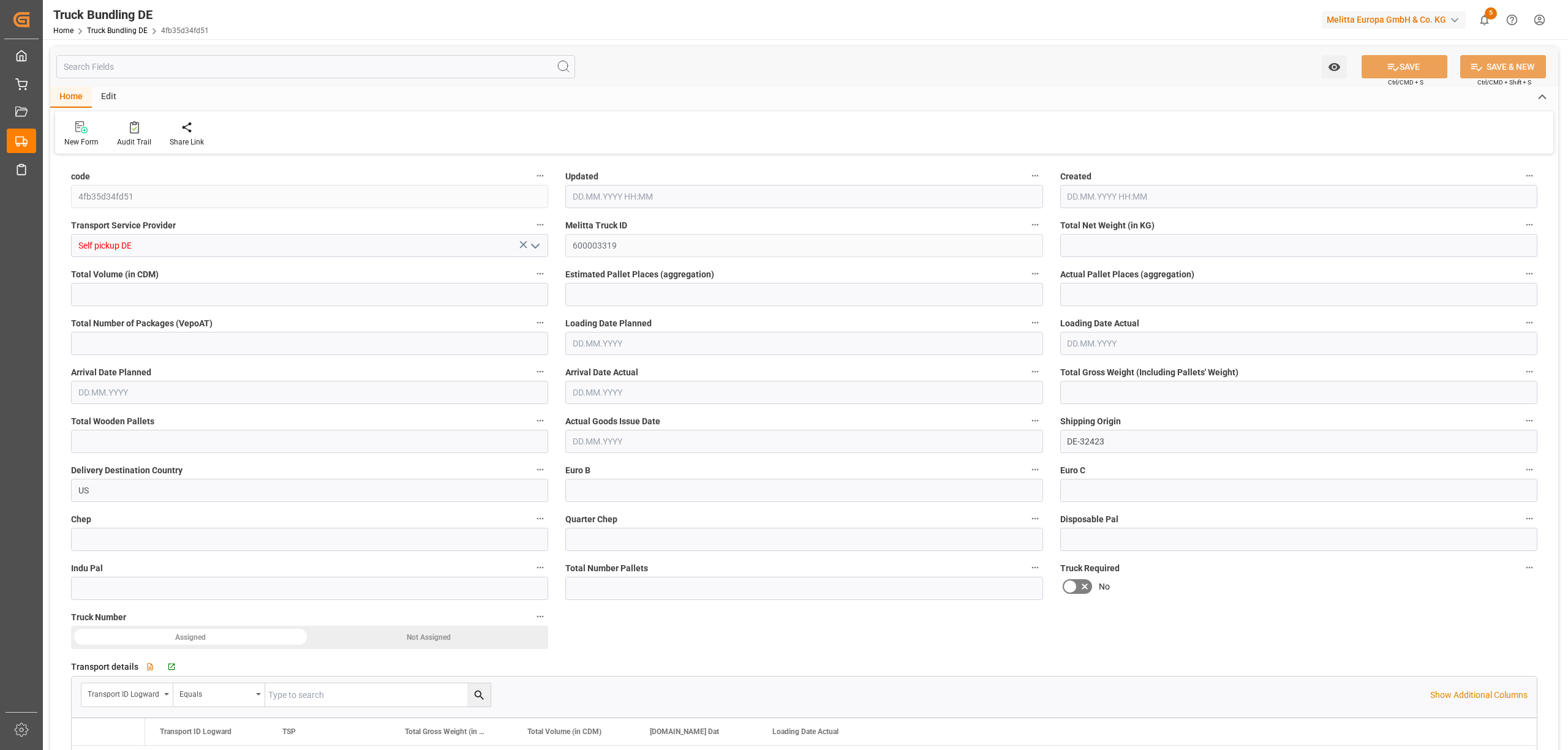
type input "0"
type input "07.10.2025 12:19"
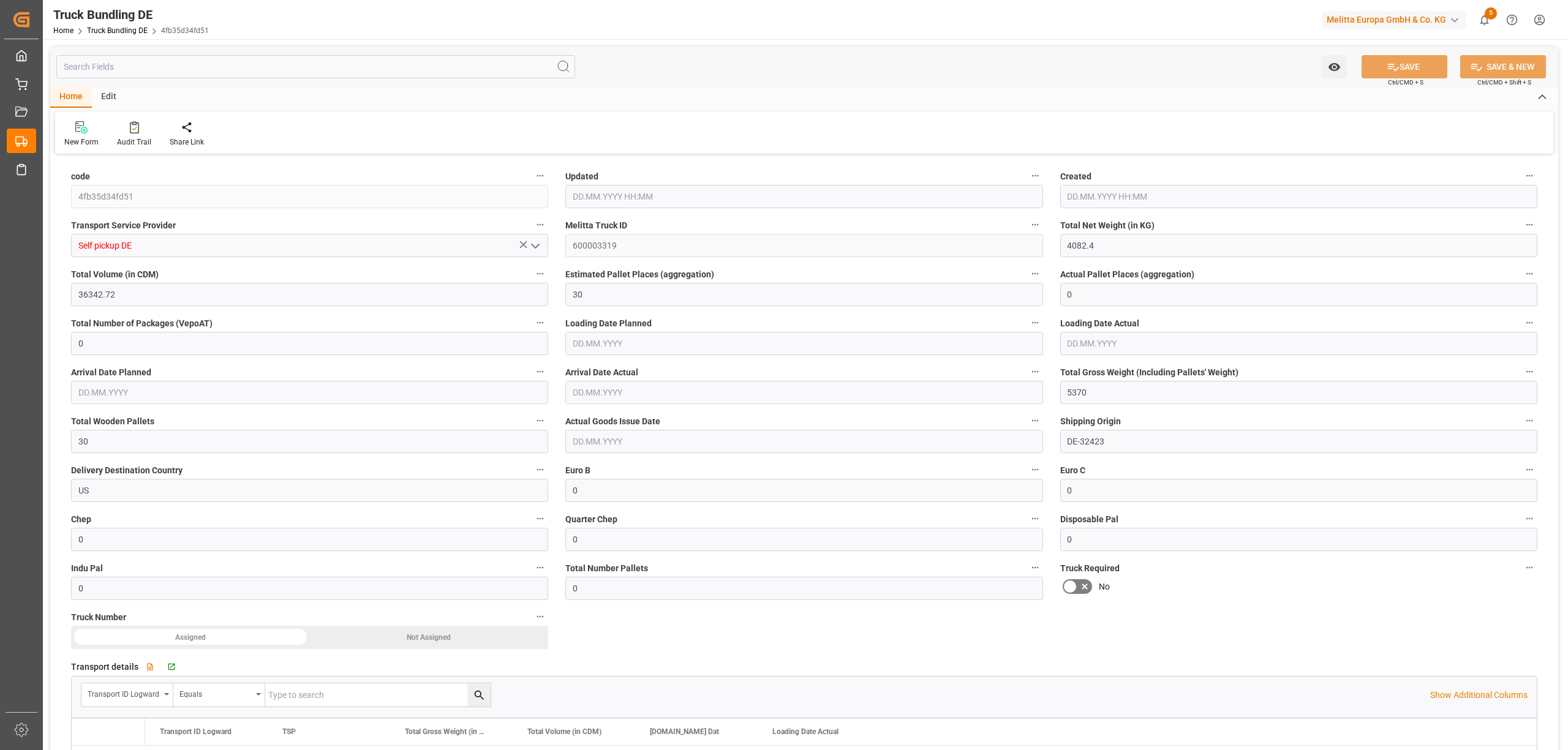
type input "13.10.2025"
type input "07.10.2025"
